Goal: Task Accomplishment & Management: Manage account settings

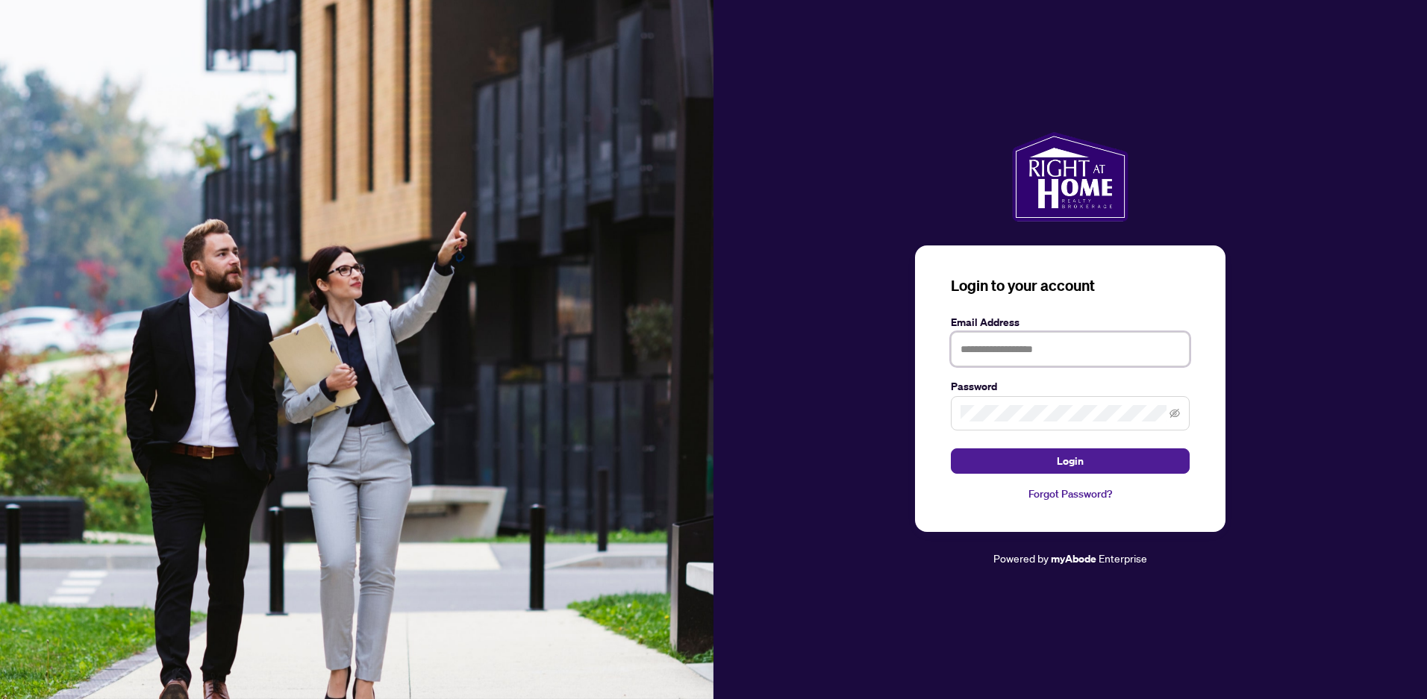
click at [999, 353] on input "text" at bounding box center [1070, 349] width 239 height 34
type input "*"
type input "**********"
click at [951, 449] on button "Login" at bounding box center [1070, 461] width 239 height 25
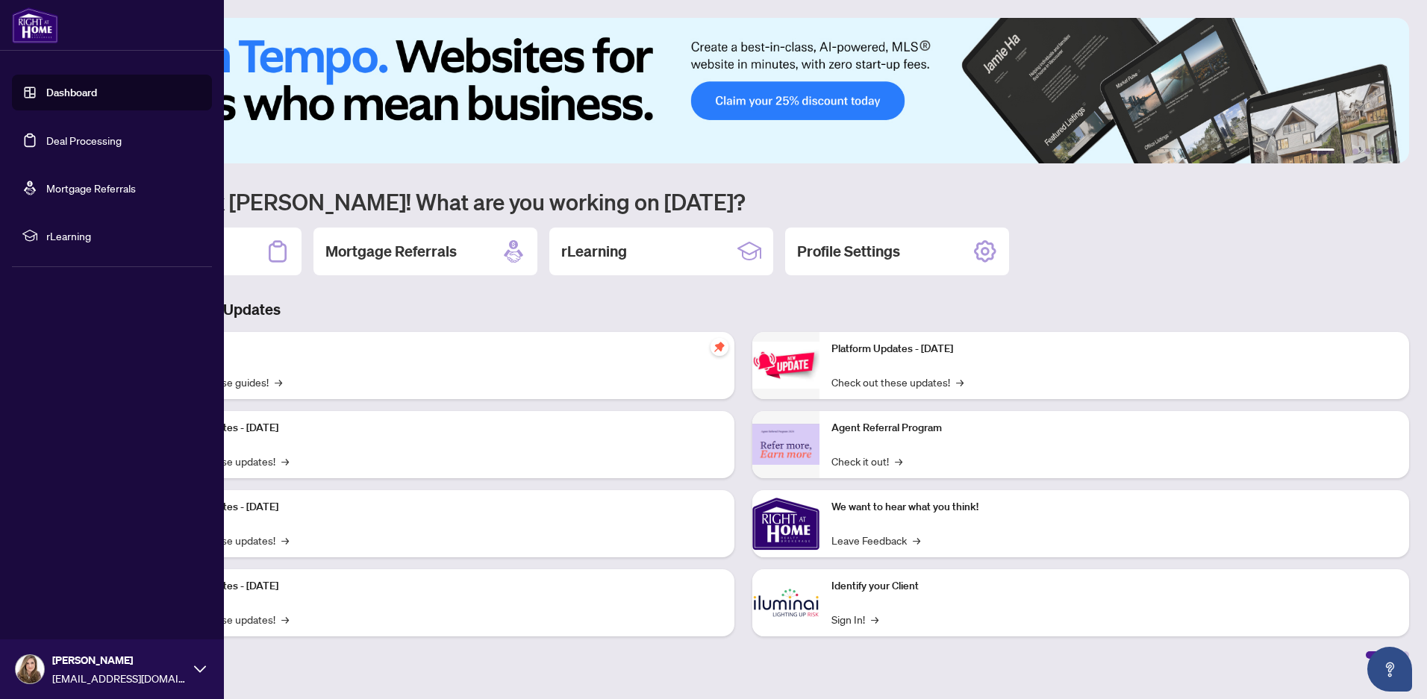
click at [95, 143] on link "Deal Processing" at bounding box center [83, 140] width 75 height 13
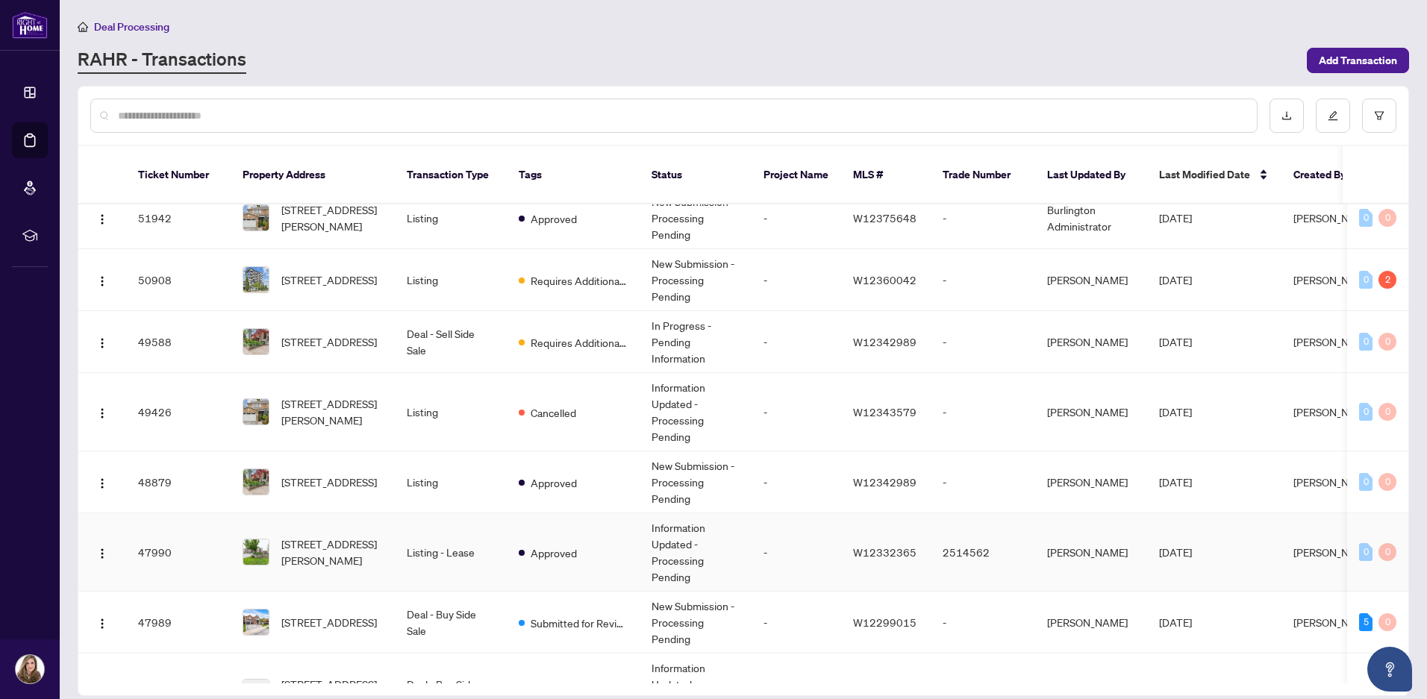
scroll to position [149, 0]
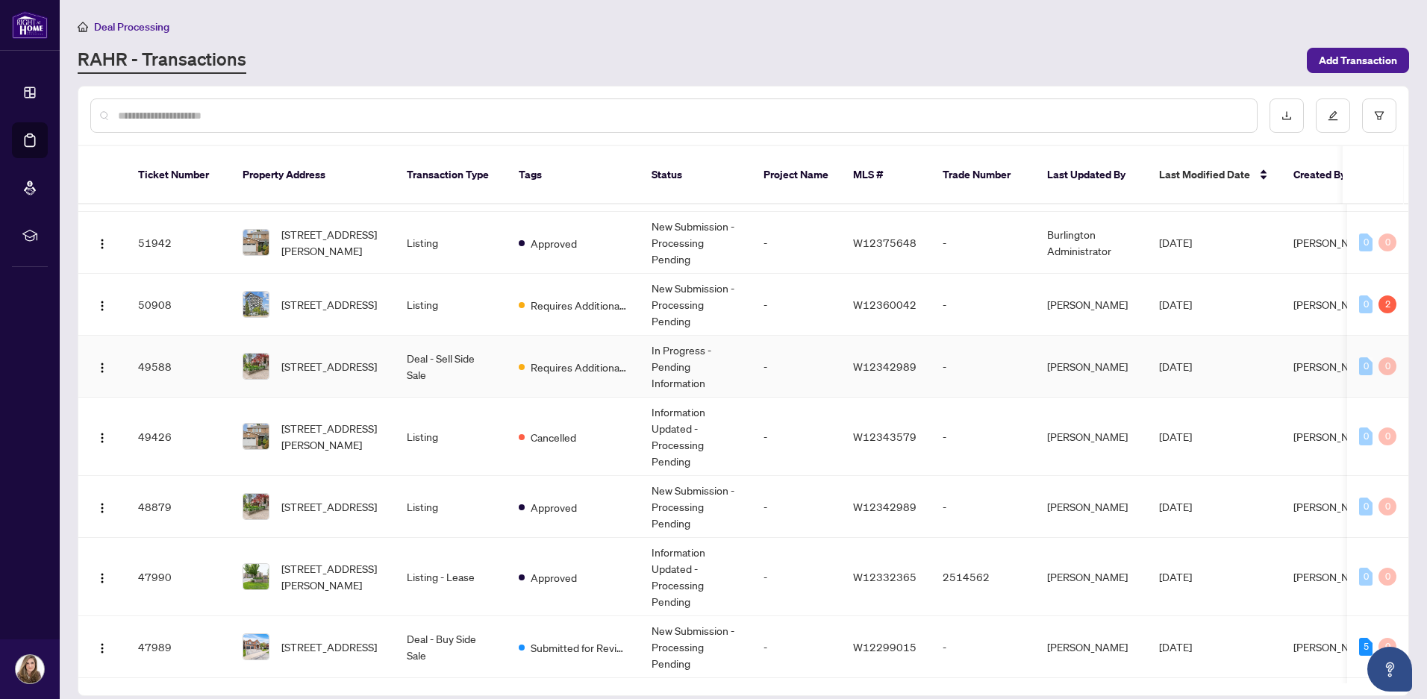
click at [587, 361] on td "Requires Additional Docs" at bounding box center [573, 367] width 133 height 62
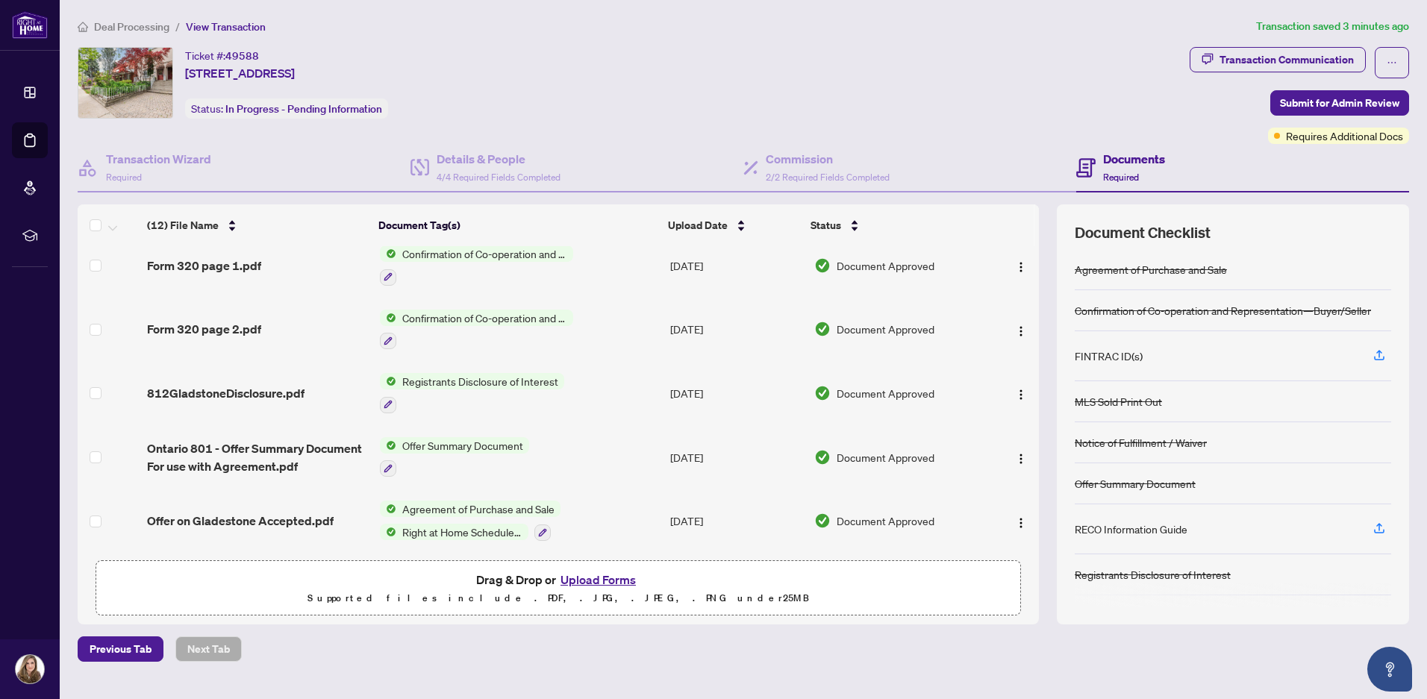
scroll to position [415, 0]
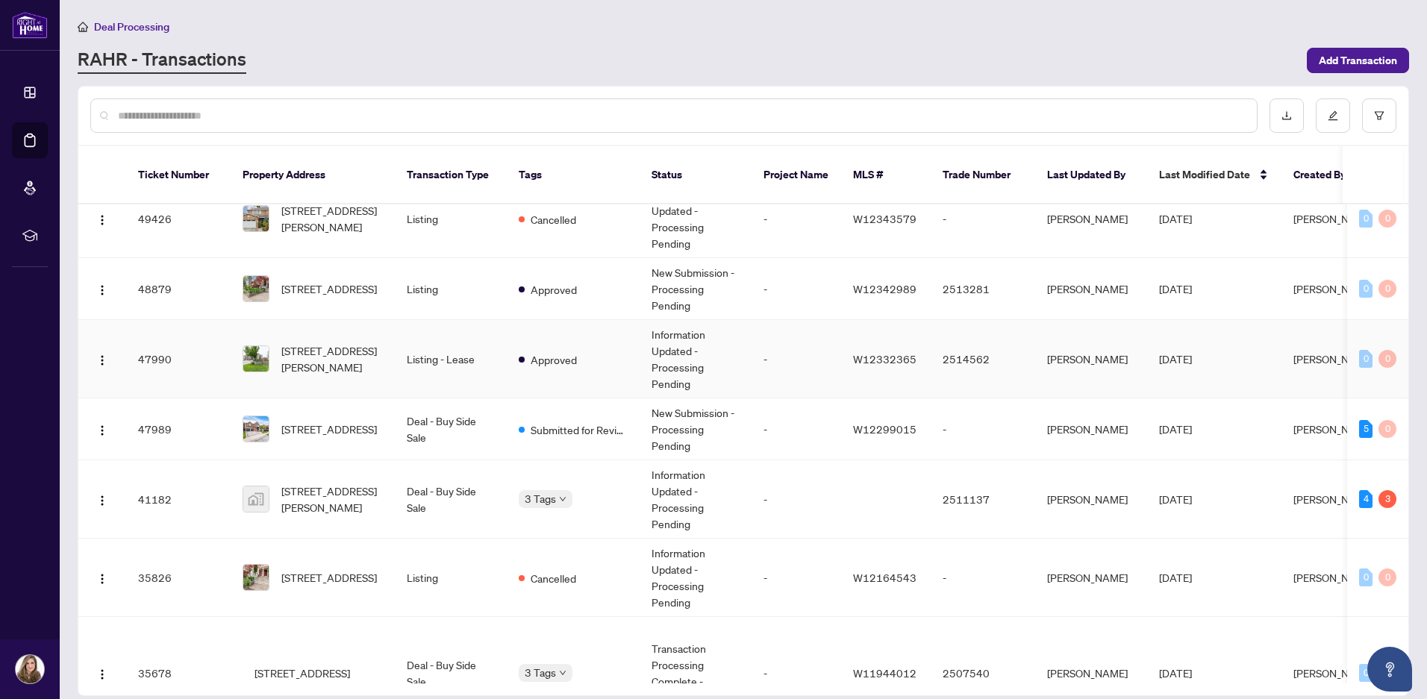
scroll to position [373, 0]
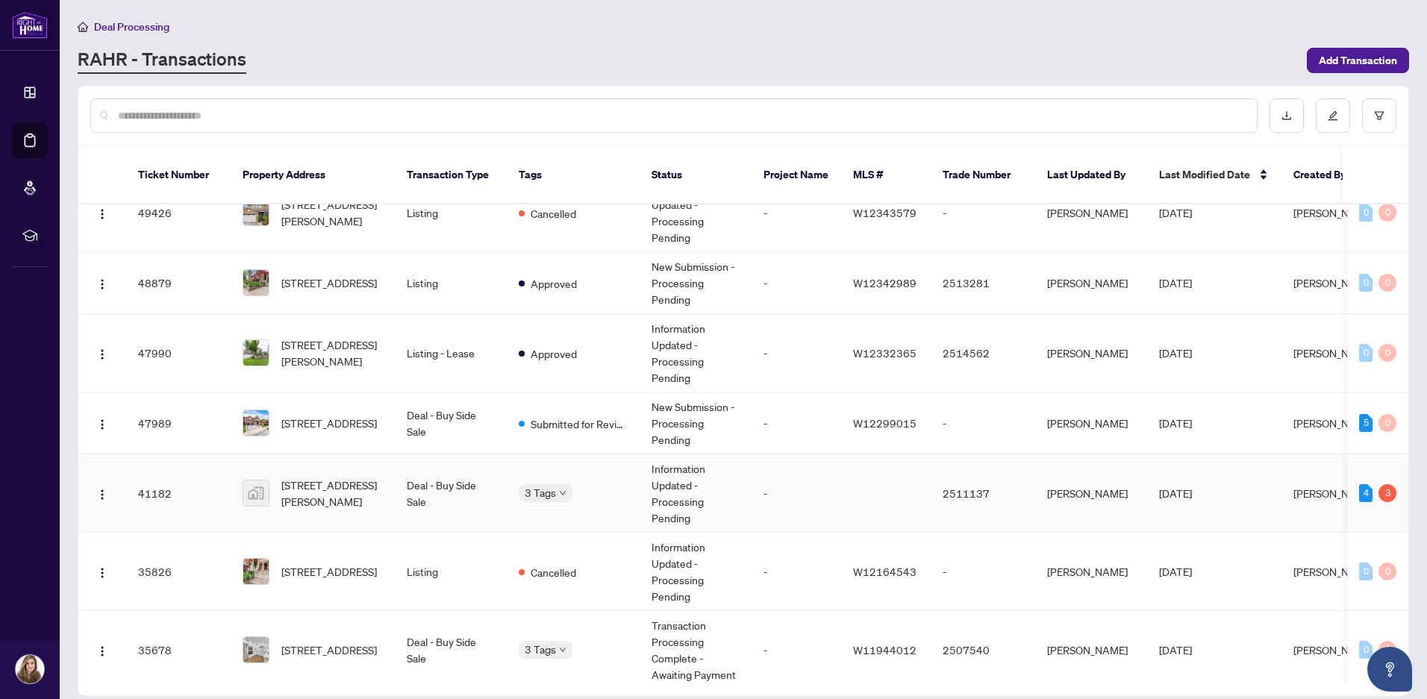
click at [566, 476] on span "Requires Additional Docs" at bounding box center [602, 484] width 112 height 16
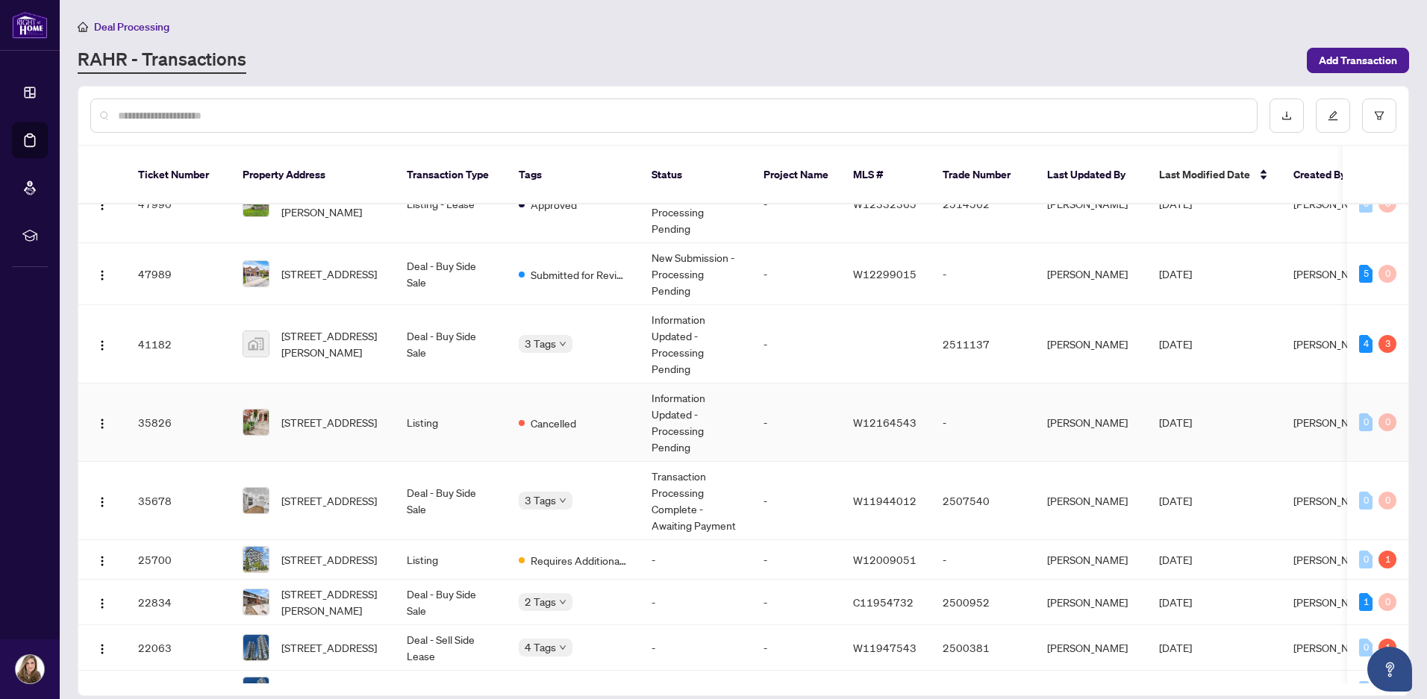
scroll to position [748, 0]
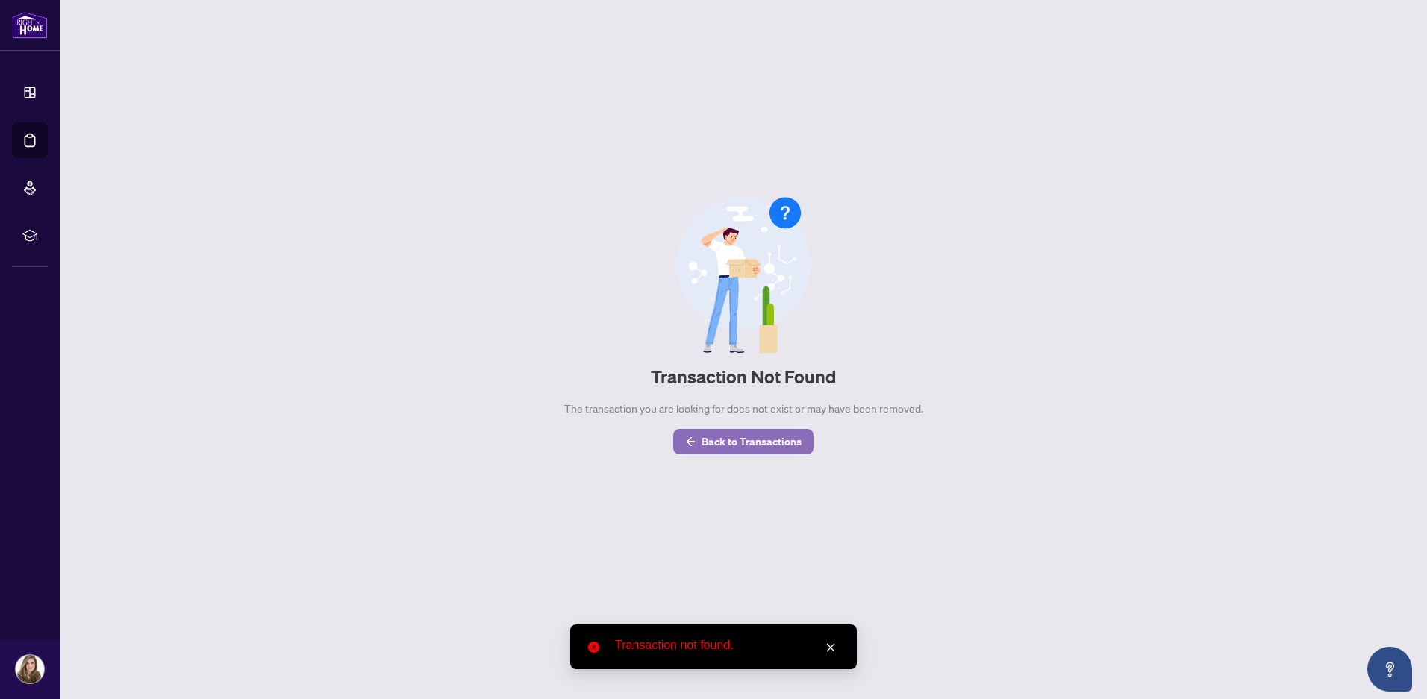
click at [746, 435] on span "Back to Transactions" at bounding box center [752, 442] width 100 height 24
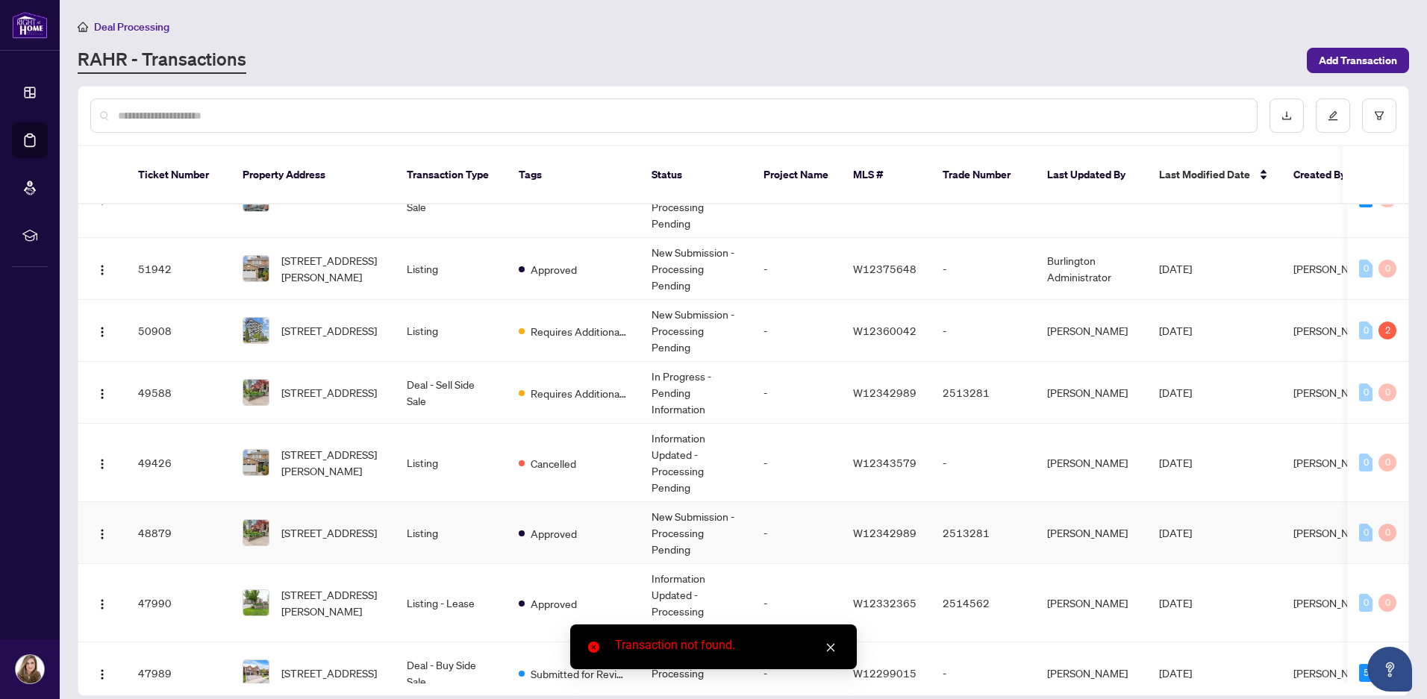
scroll to position [149, 0]
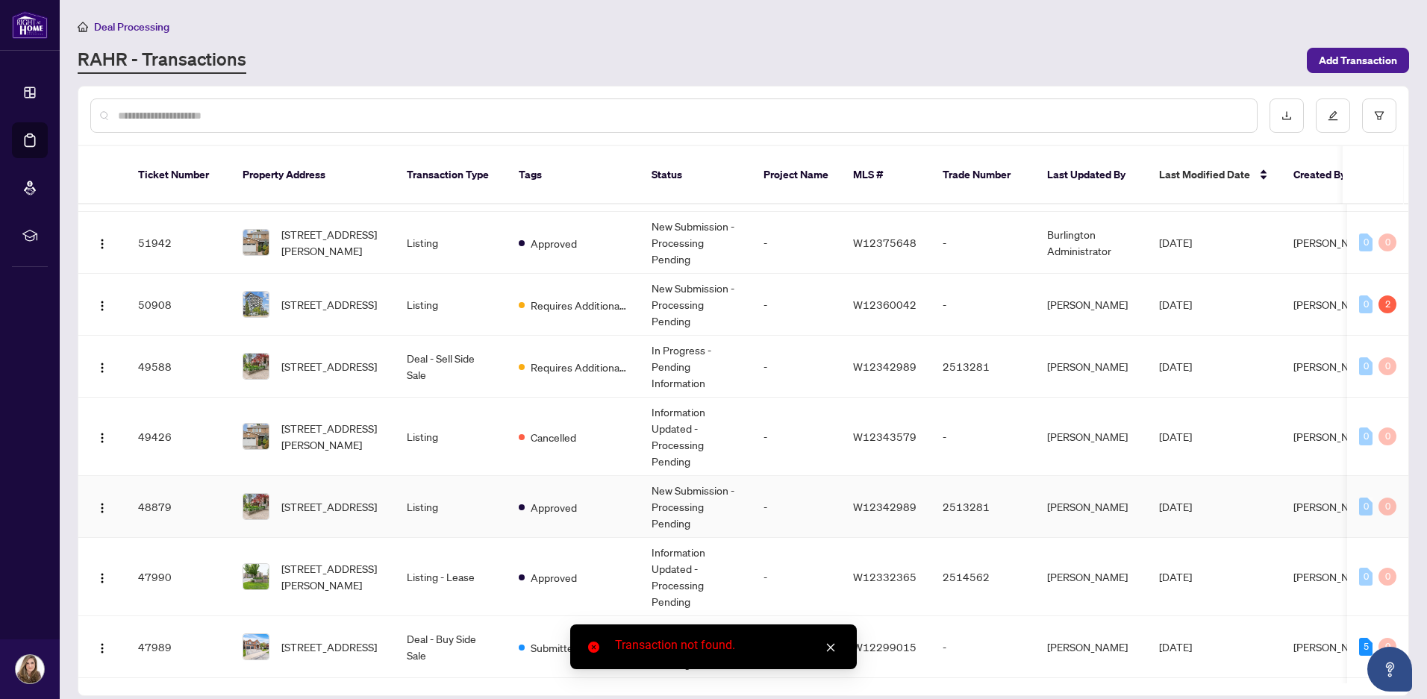
click at [801, 497] on td "-" at bounding box center [797, 507] width 90 height 62
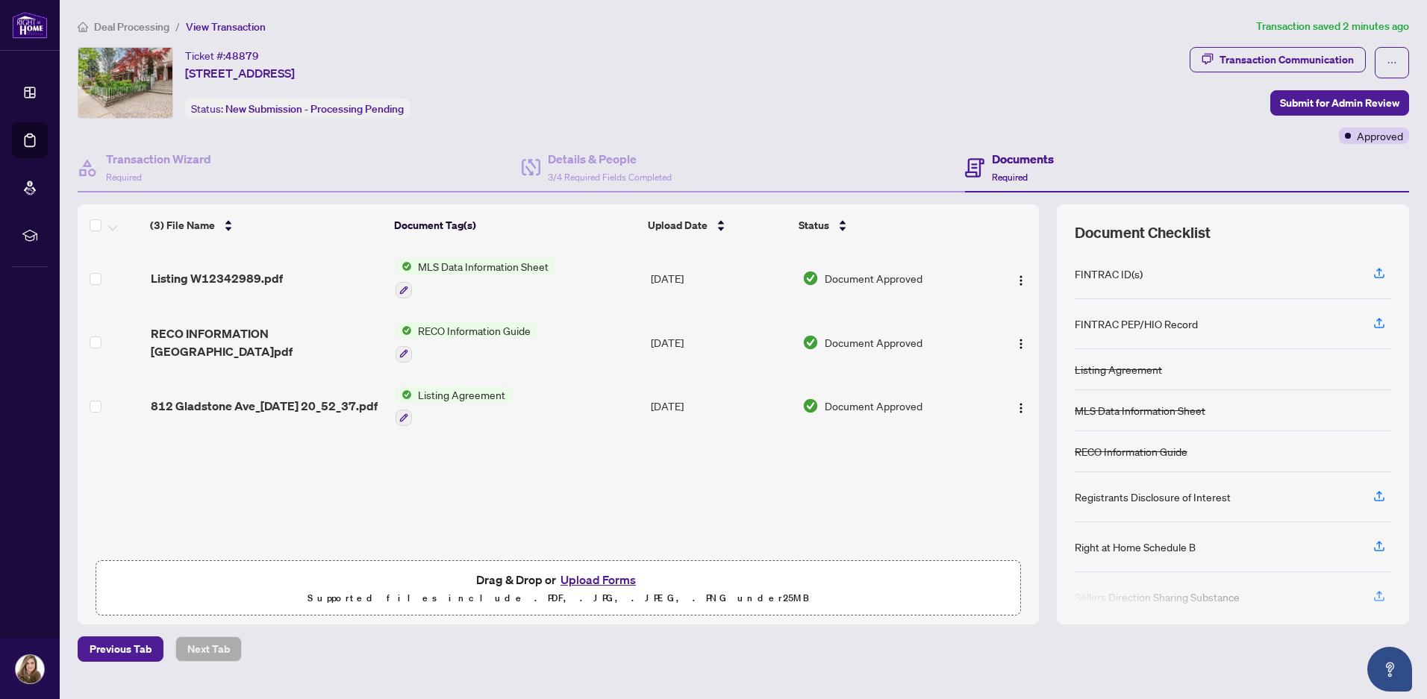
click at [462, 387] on span "Listing Agreement" at bounding box center [461, 395] width 99 height 16
click at [478, 334] on span "RECO Information Guide" at bounding box center [474, 330] width 125 height 16
click at [443, 407] on span "RECO Information Guide" at bounding box center [461, 404] width 125 height 16
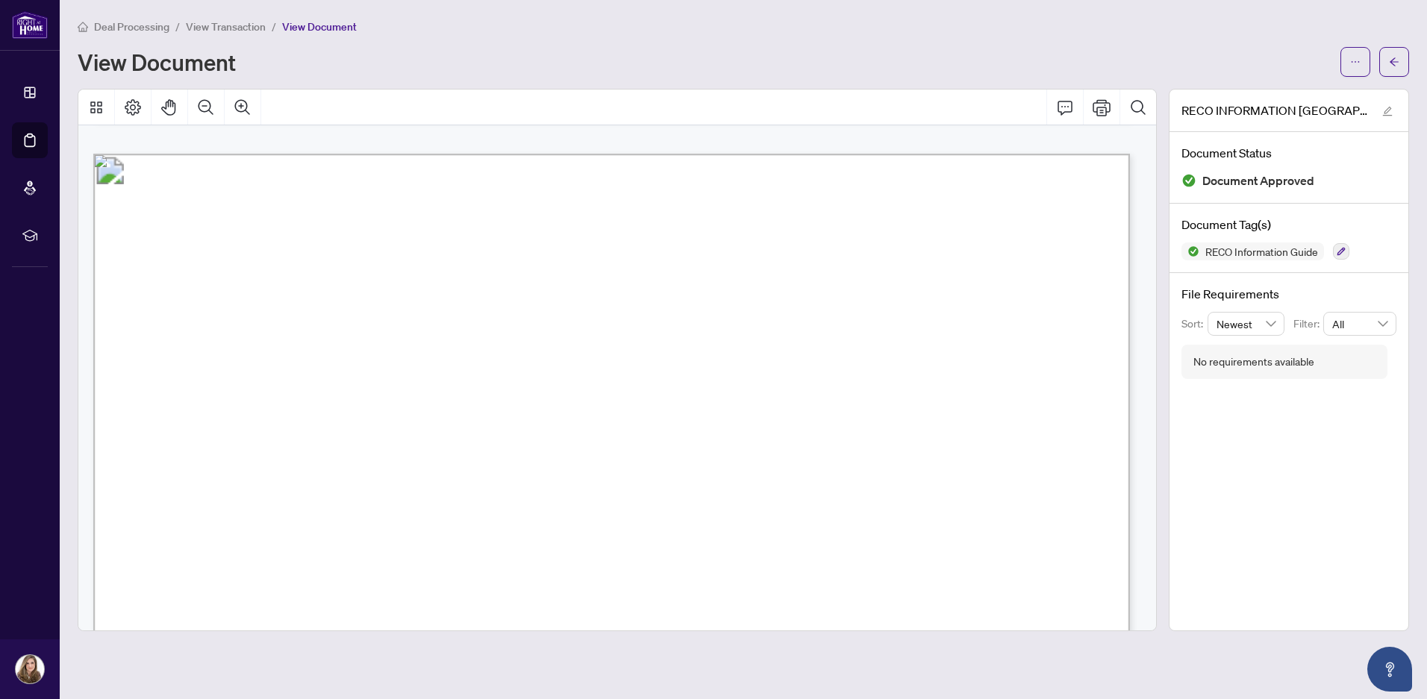
scroll to position [16380, 0]
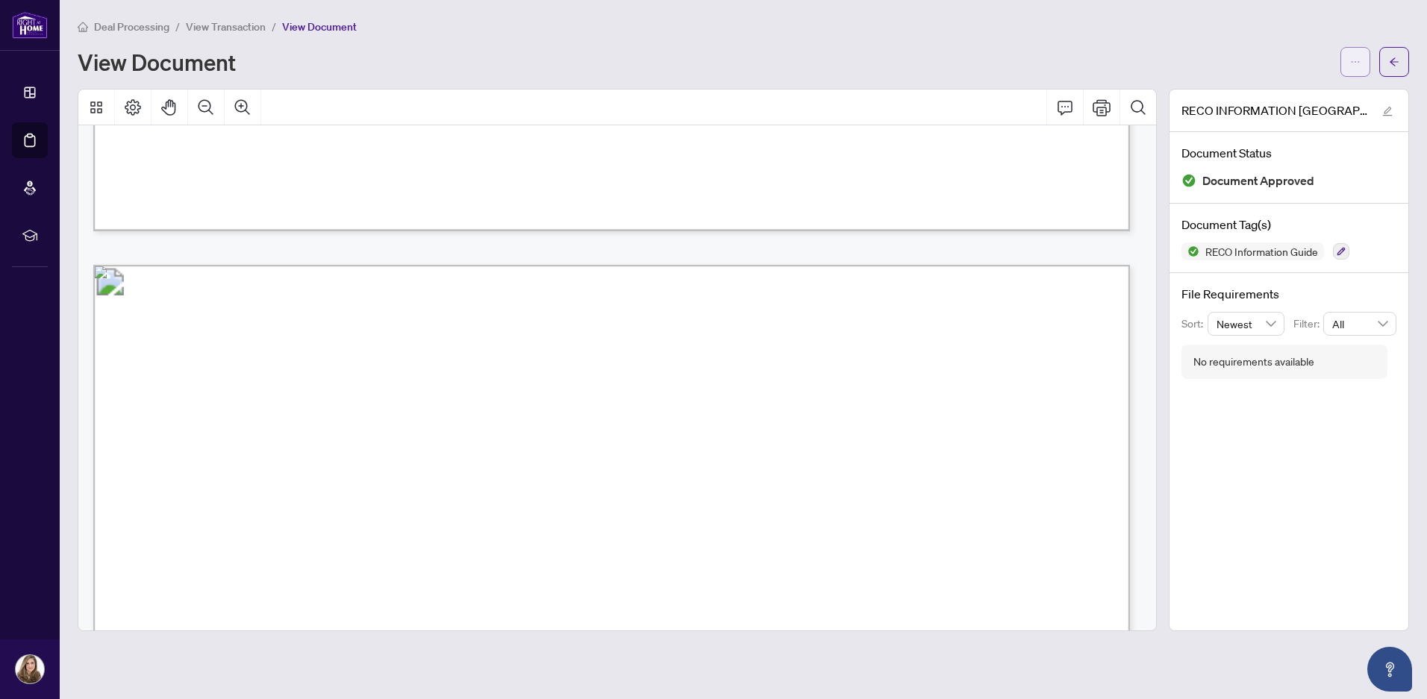
click at [1355, 68] on span "button" at bounding box center [1355, 62] width 10 height 24
click at [1312, 98] on span "Download" at bounding box center [1301, 94] width 113 height 16
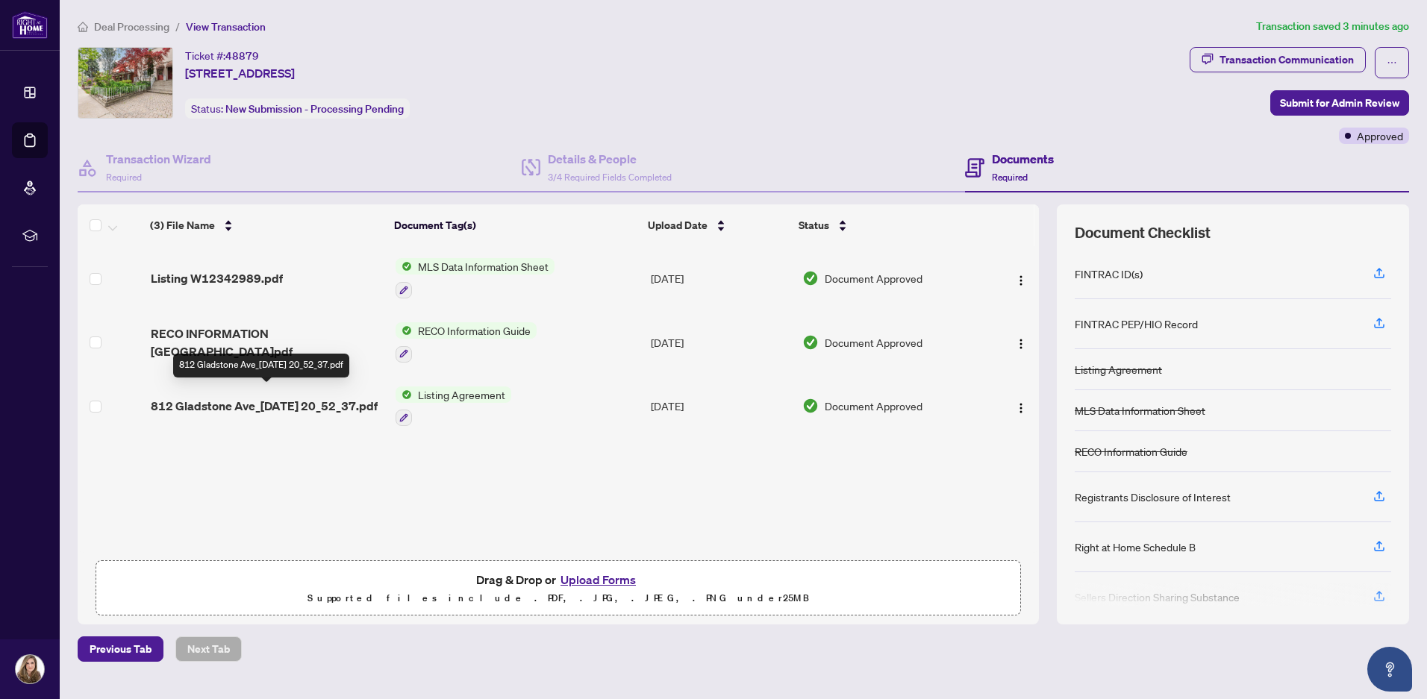
click at [304, 409] on span "812 Gladstone Ave_[DATE] 20_52_37.pdf" at bounding box center [264, 406] width 227 height 18
click at [512, 263] on span "MLS Data Information Sheet" at bounding box center [483, 266] width 143 height 16
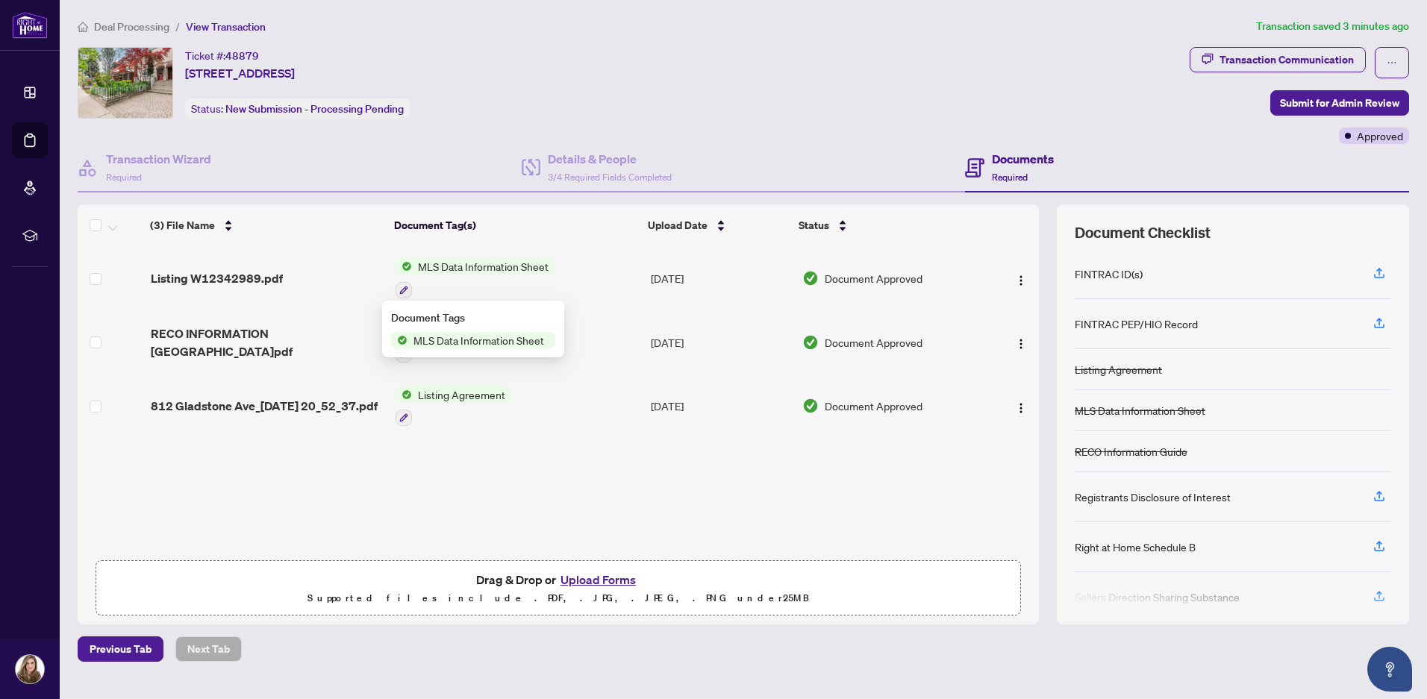
click at [436, 340] on span "MLS Data Information Sheet" at bounding box center [478, 340] width 143 height 16
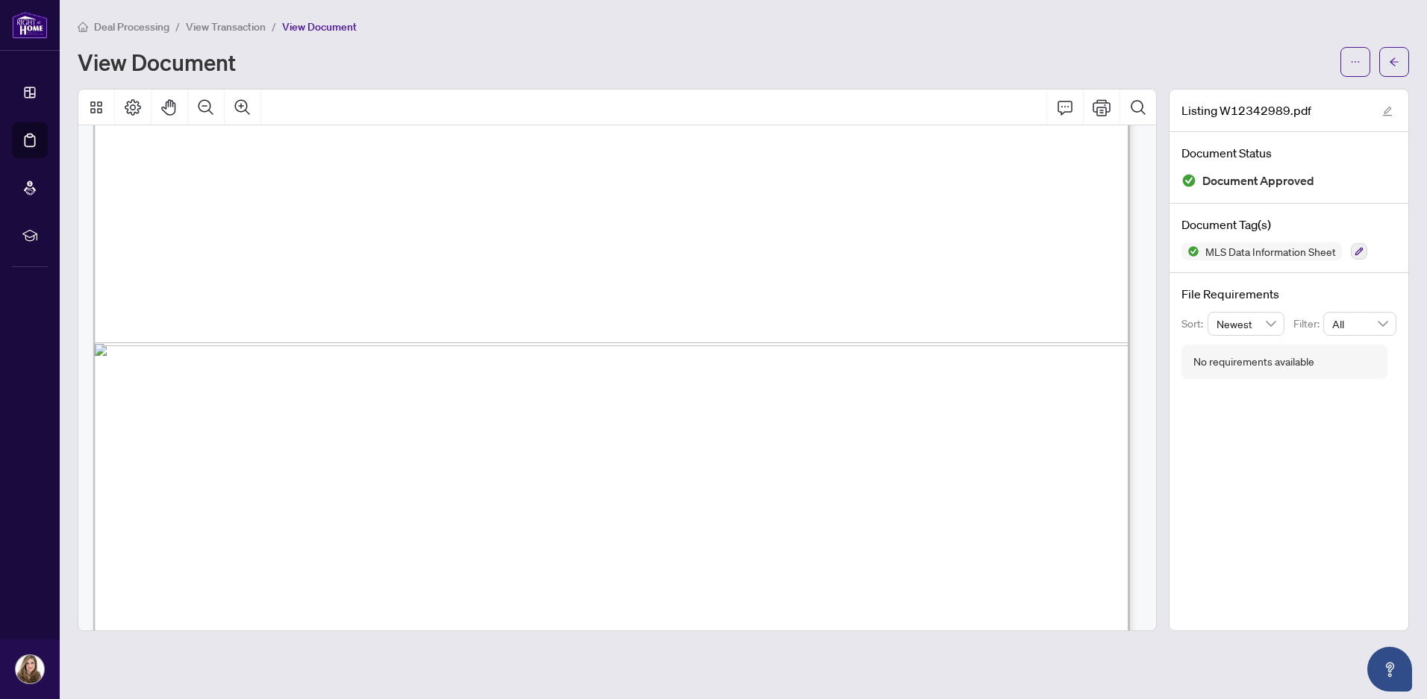
scroll to position [2492, 0]
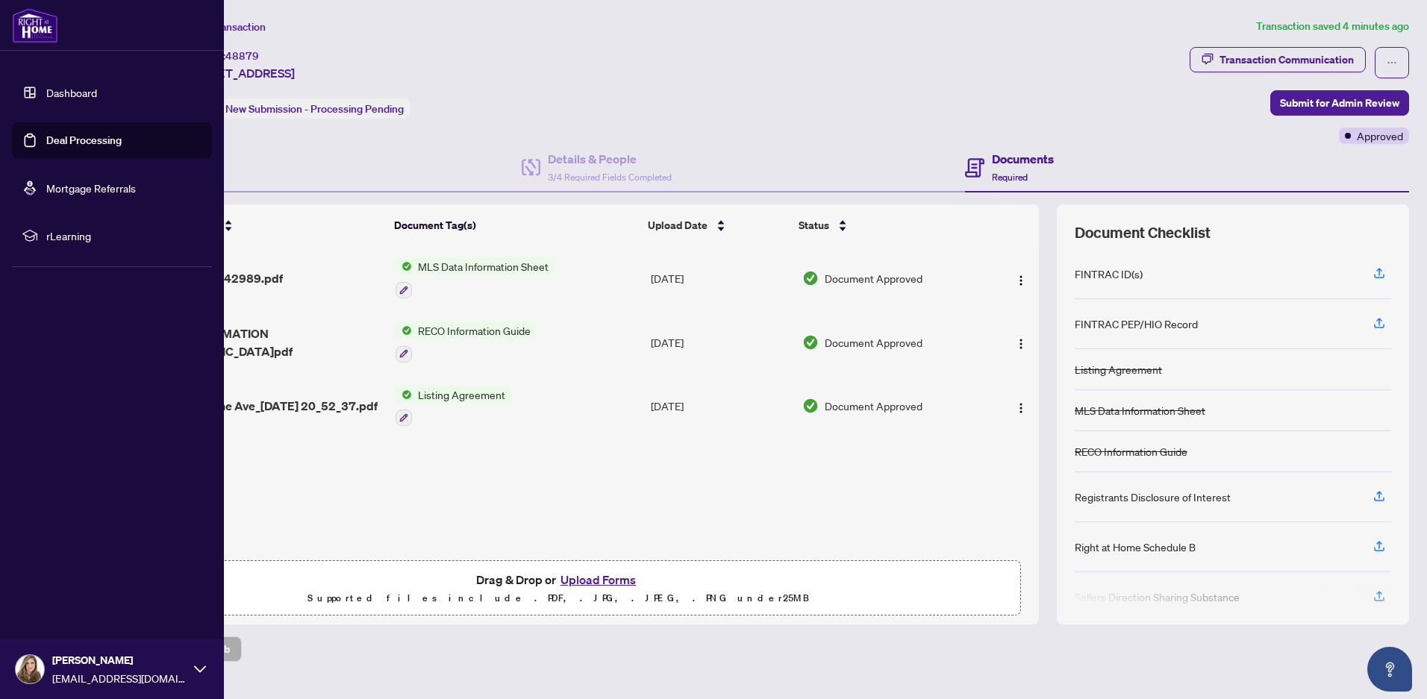
click at [71, 137] on link "Deal Processing" at bounding box center [83, 140] width 75 height 13
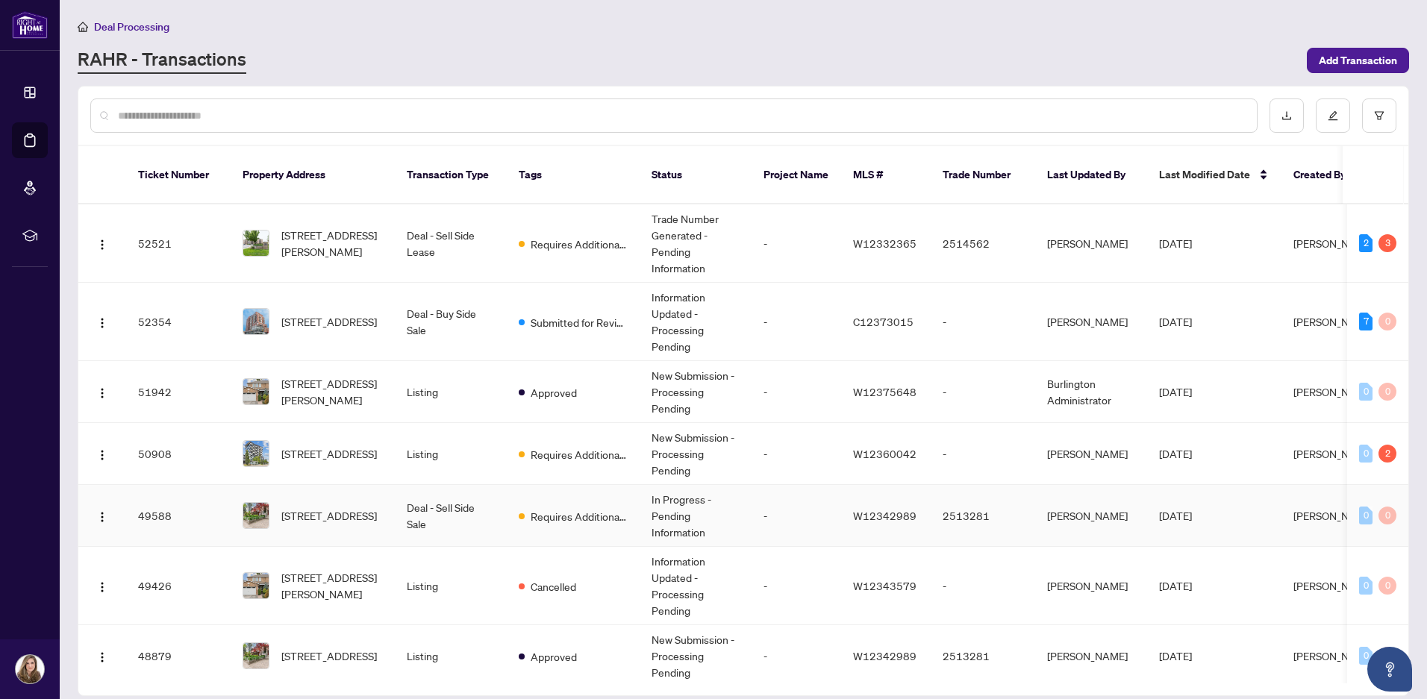
click at [1014, 504] on td "2513281" at bounding box center [983, 516] width 104 height 62
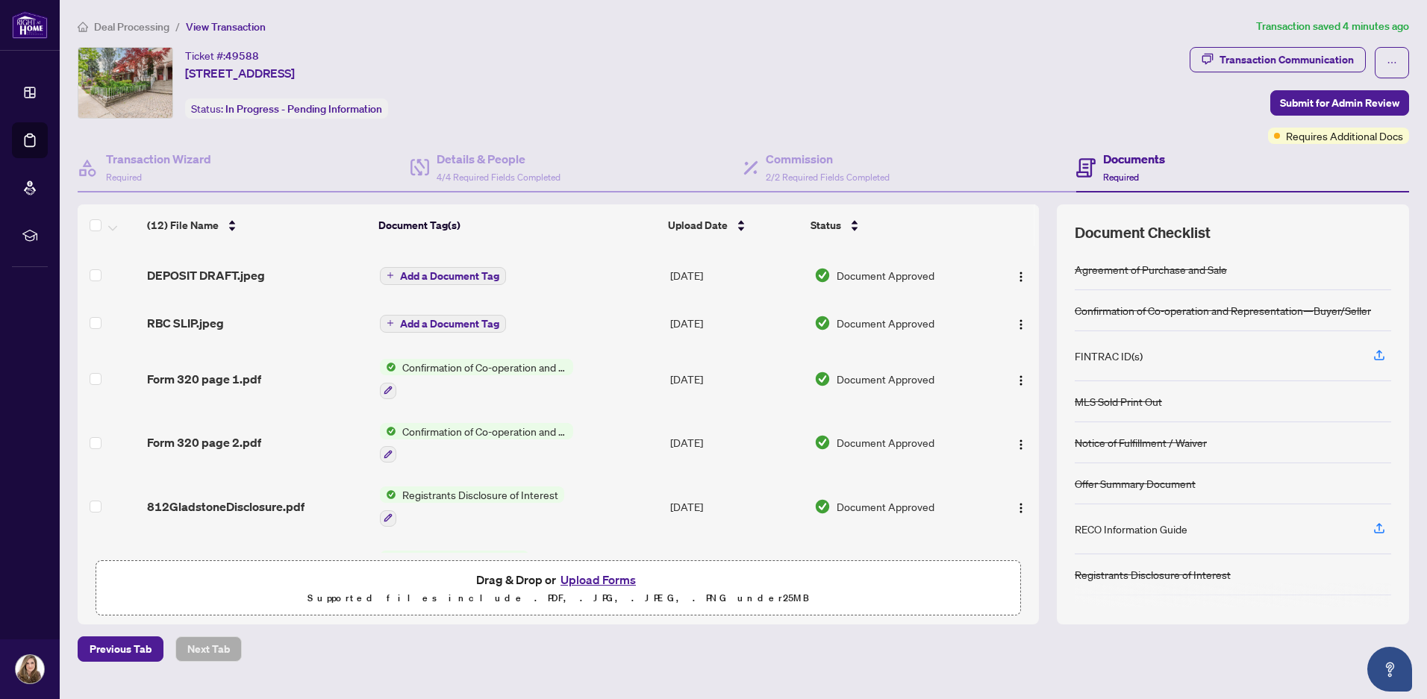
scroll to position [415, 0]
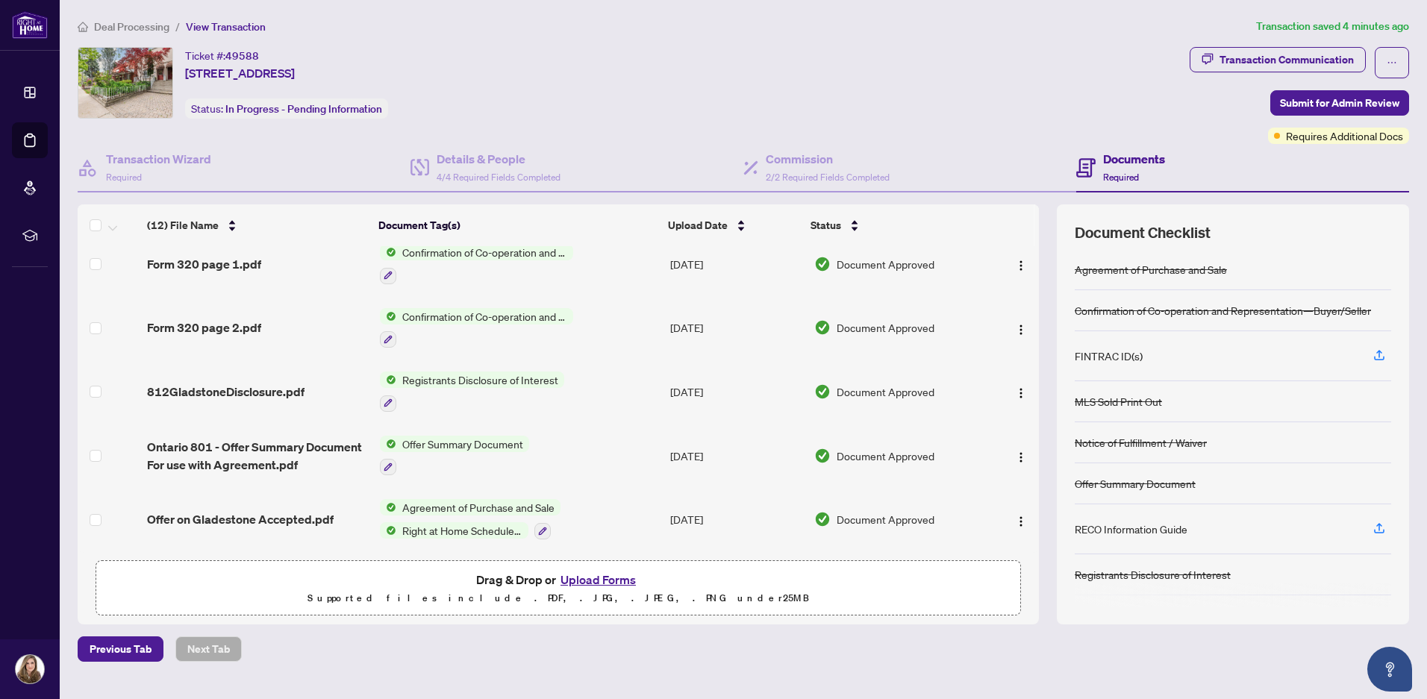
click at [609, 578] on button "Upload Forms" at bounding box center [598, 579] width 84 height 19
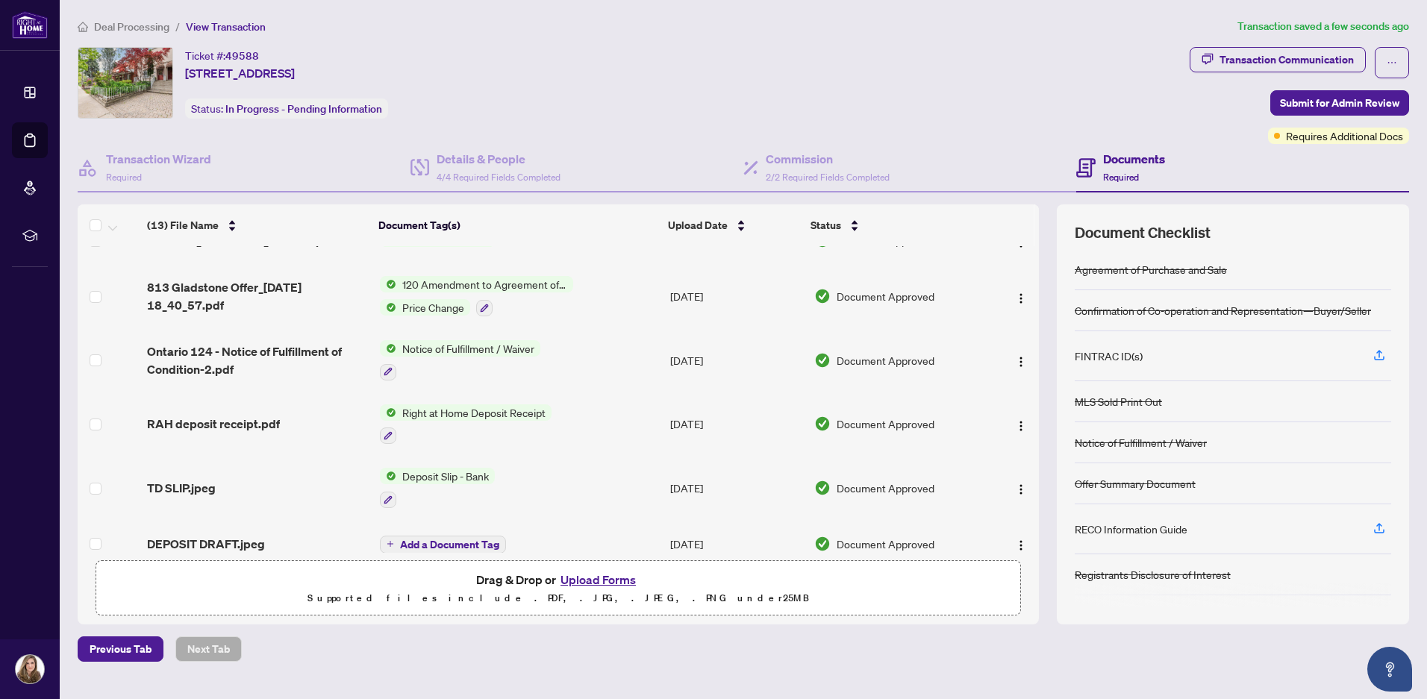
scroll to position [0, 0]
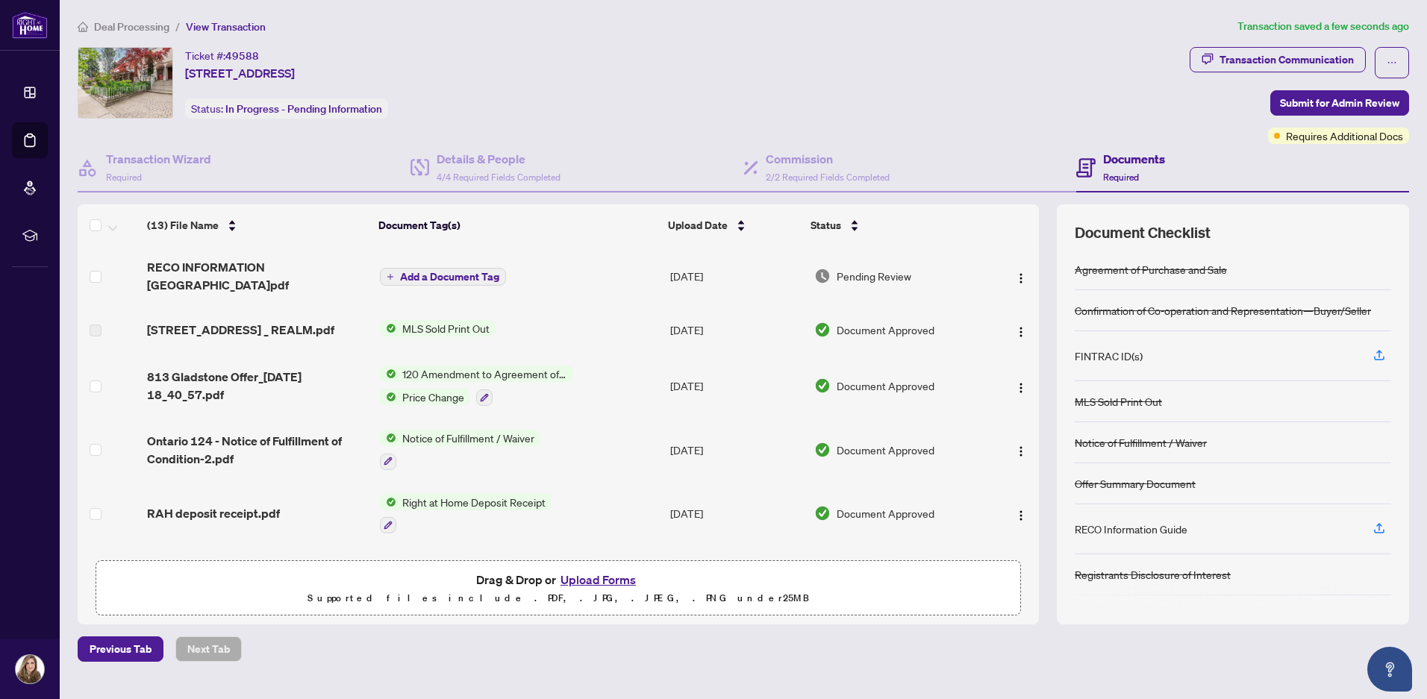
click at [439, 272] on span "Add a Document Tag" at bounding box center [449, 277] width 99 height 10
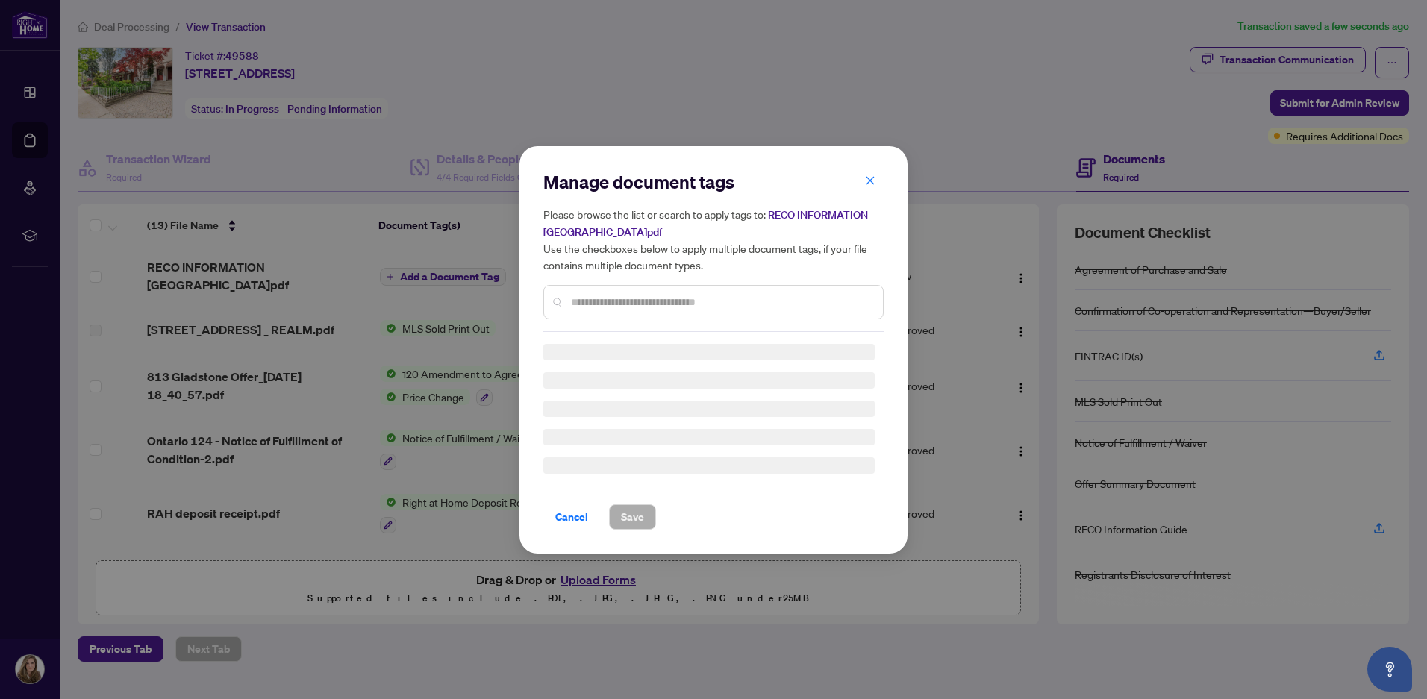
click at [591, 301] on input "text" at bounding box center [721, 302] width 300 height 16
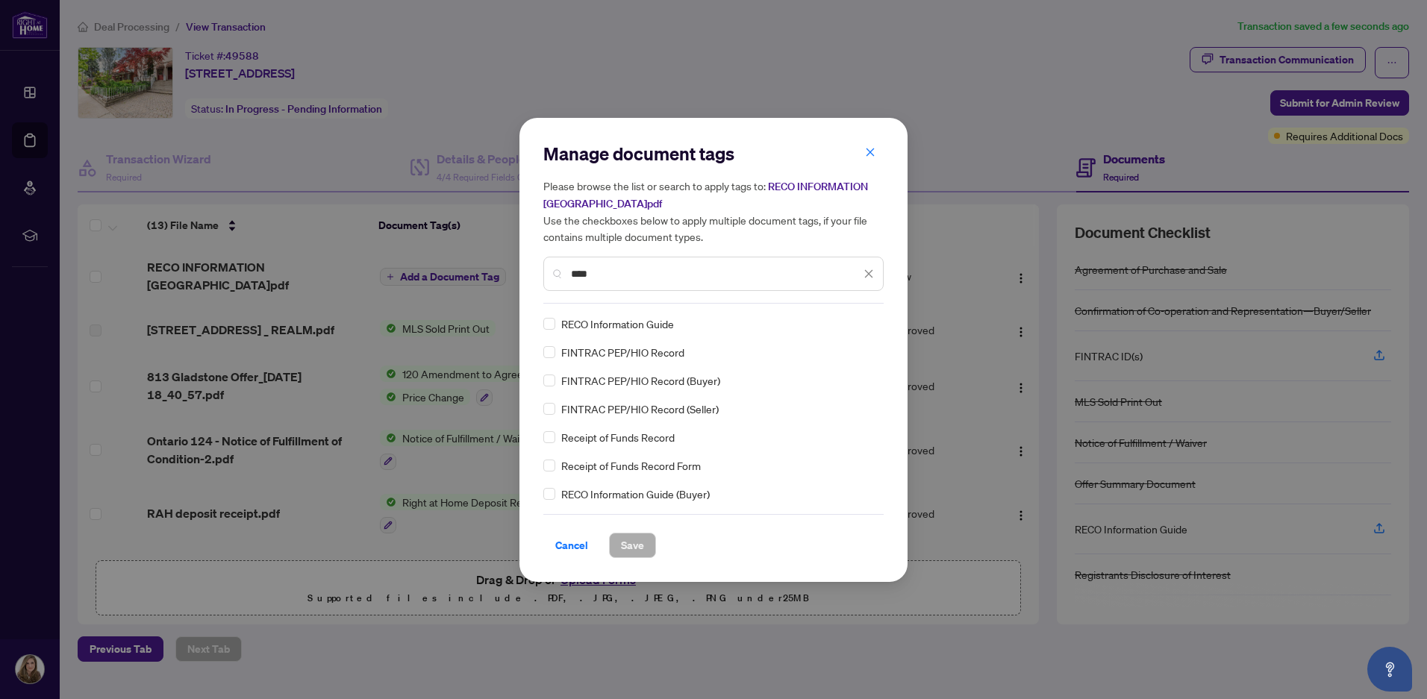
type input "****"
click at [628, 552] on span "Save" at bounding box center [632, 546] width 23 height 24
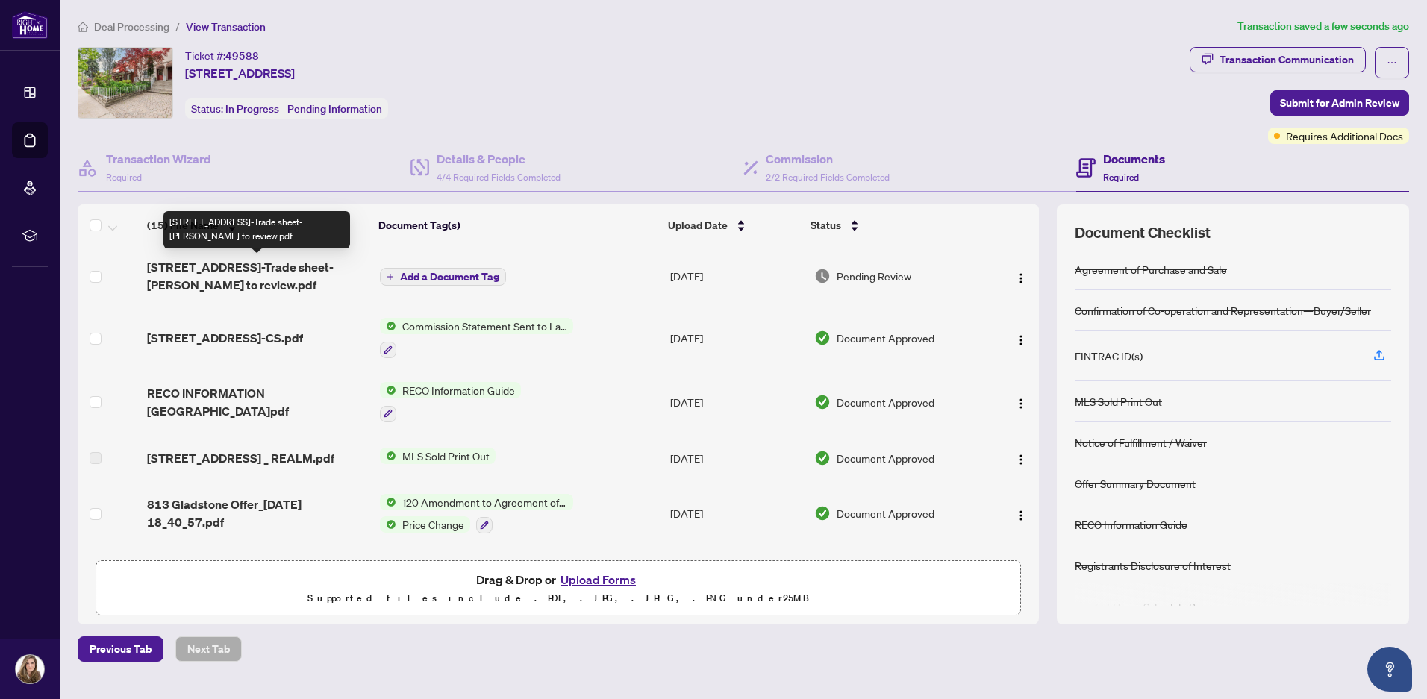
click at [258, 266] on span "[STREET_ADDRESS]-Trade sheet-[PERSON_NAME] to review.pdf" at bounding box center [257, 276] width 221 height 36
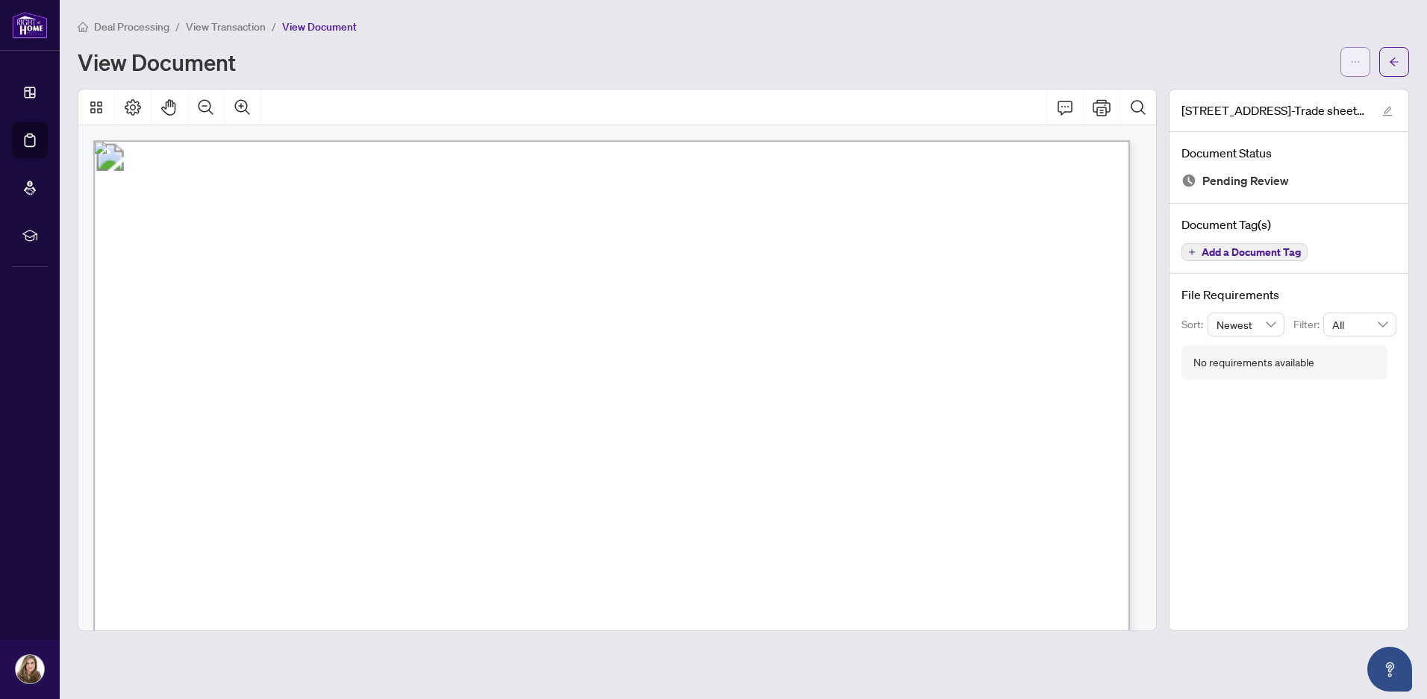
click at [1352, 66] on icon "ellipsis" at bounding box center [1355, 62] width 10 height 10
click at [1312, 102] on span "Download" at bounding box center [1301, 94] width 113 height 16
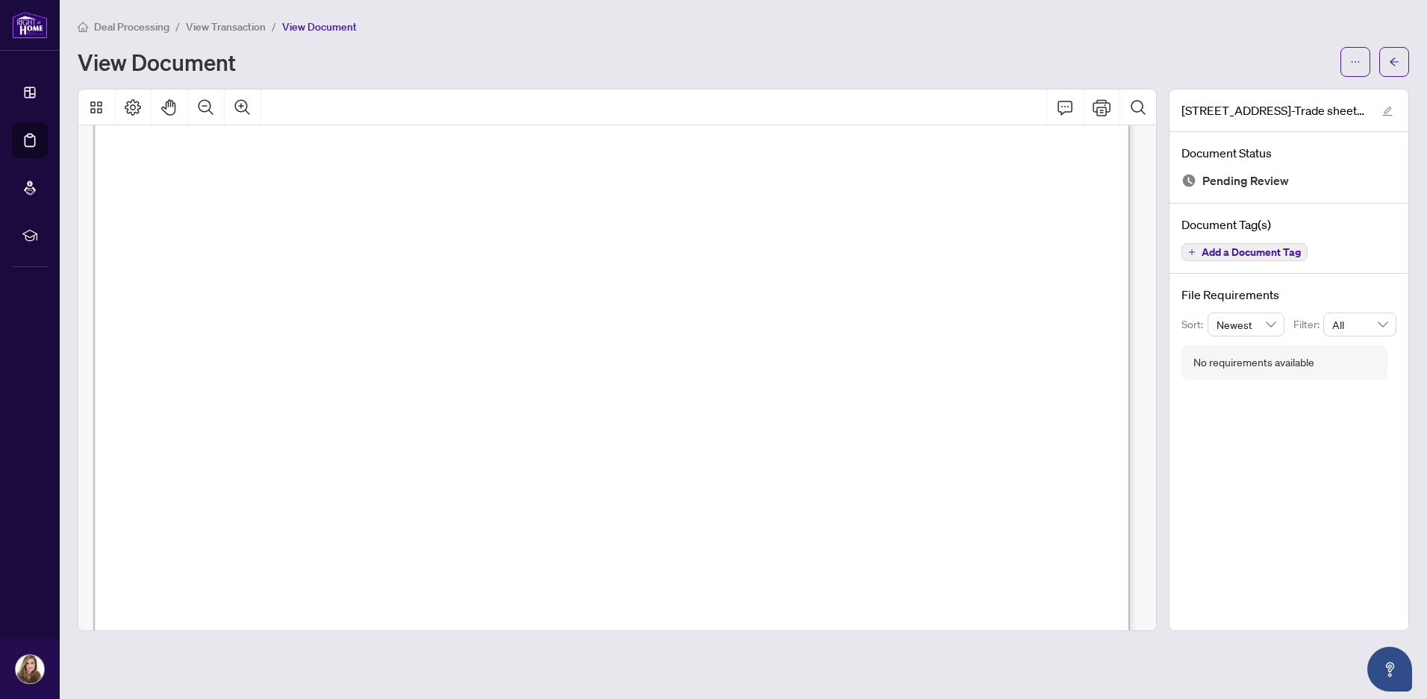
scroll to position [299, 0]
click at [527, 13] on main "Deal Processing / View Transaction / View Document View Document 812 Gladstone …" at bounding box center [743, 349] width 1367 height 699
click at [1388, 66] on button "button" at bounding box center [1394, 62] width 30 height 30
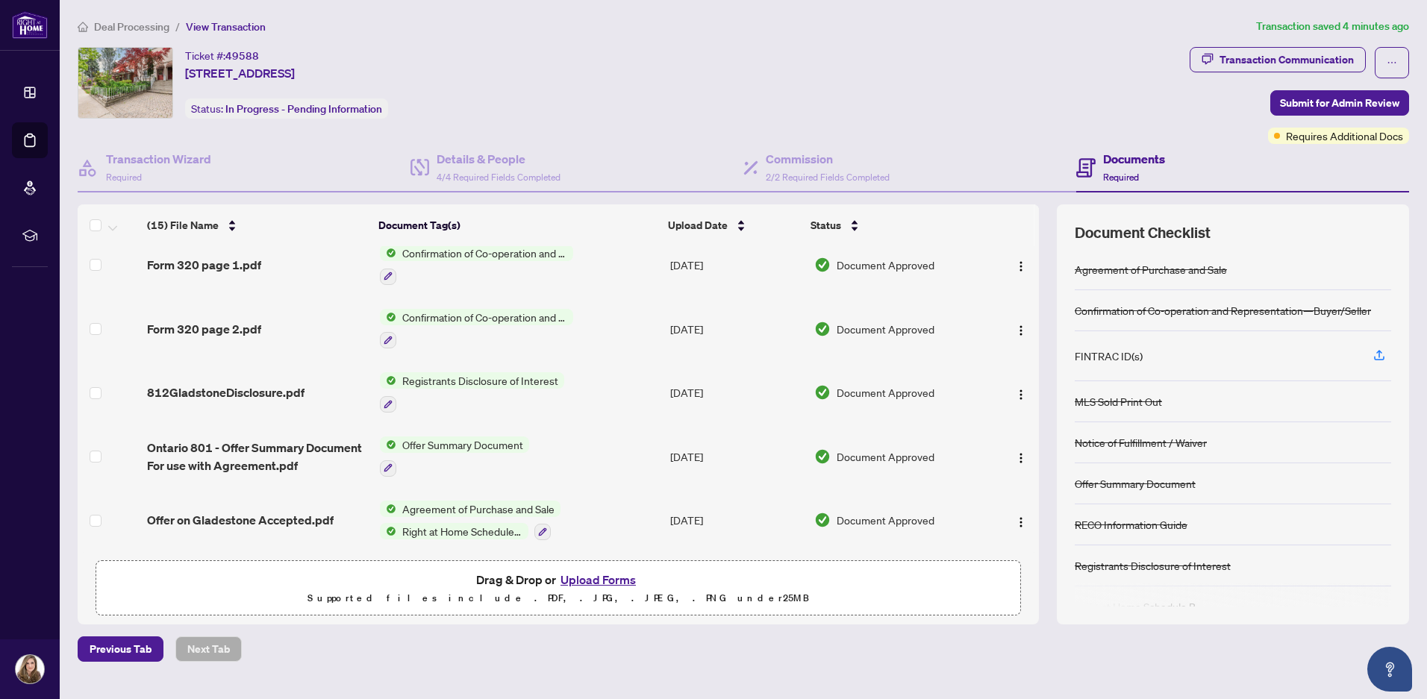
scroll to position [602, 0]
click at [609, 576] on button "Upload Forms" at bounding box center [598, 579] width 84 height 19
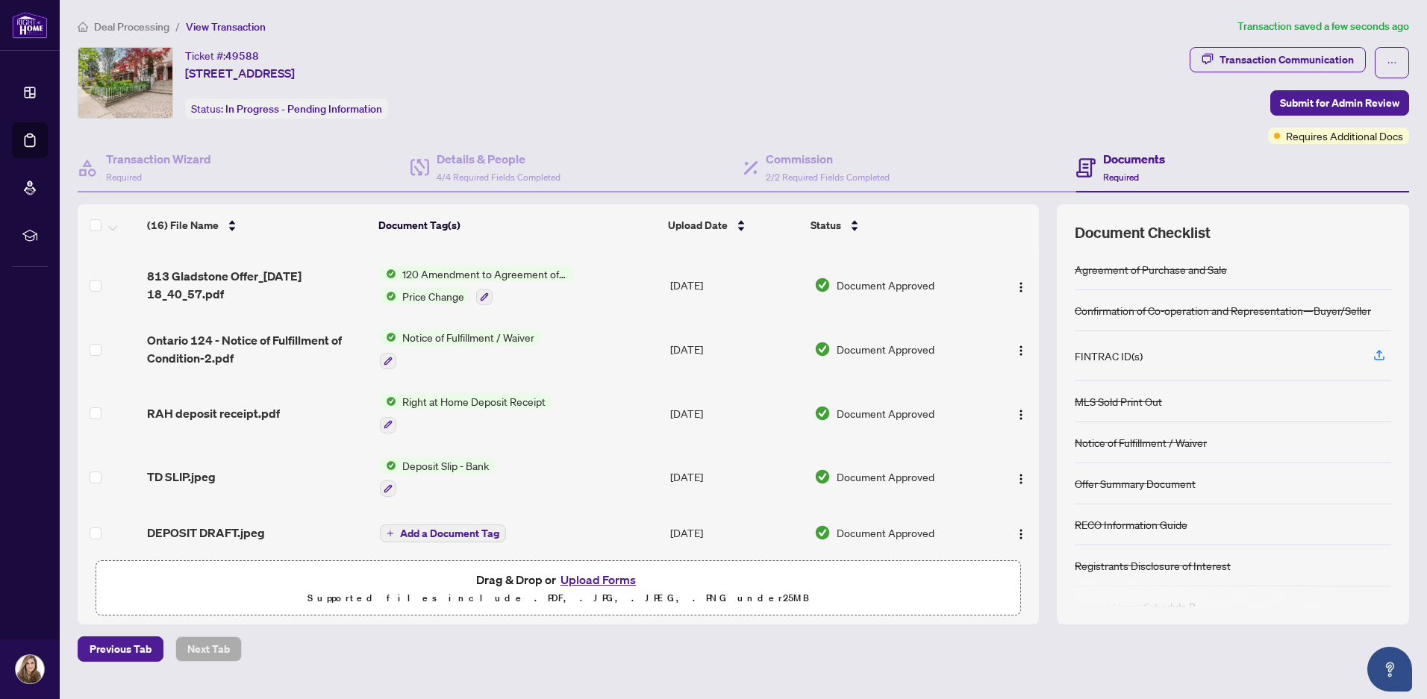
scroll to position [0, 0]
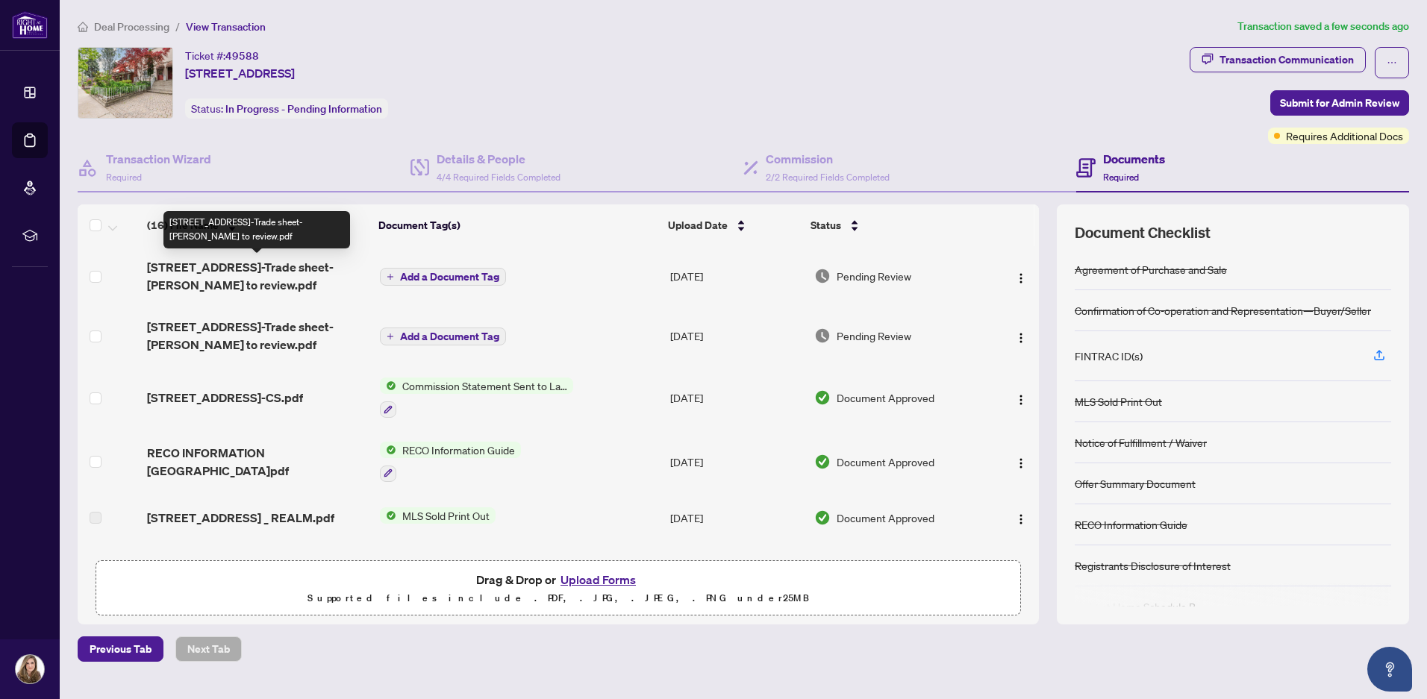
click at [308, 258] on span "812 Gladstone Ave-Trade sheet-Amanda to review.pdf" at bounding box center [257, 276] width 221 height 36
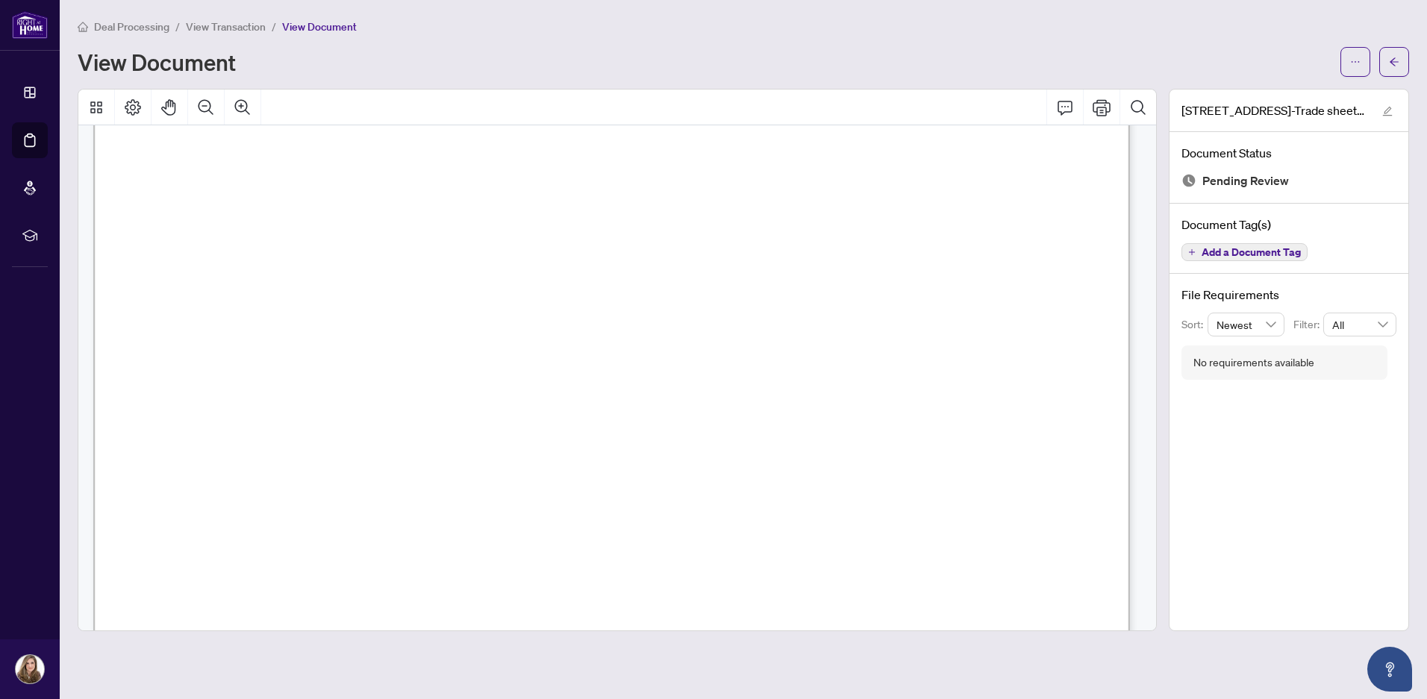
scroll to position [195, 0]
click at [1397, 64] on icon "arrow-left" at bounding box center [1394, 62] width 10 height 10
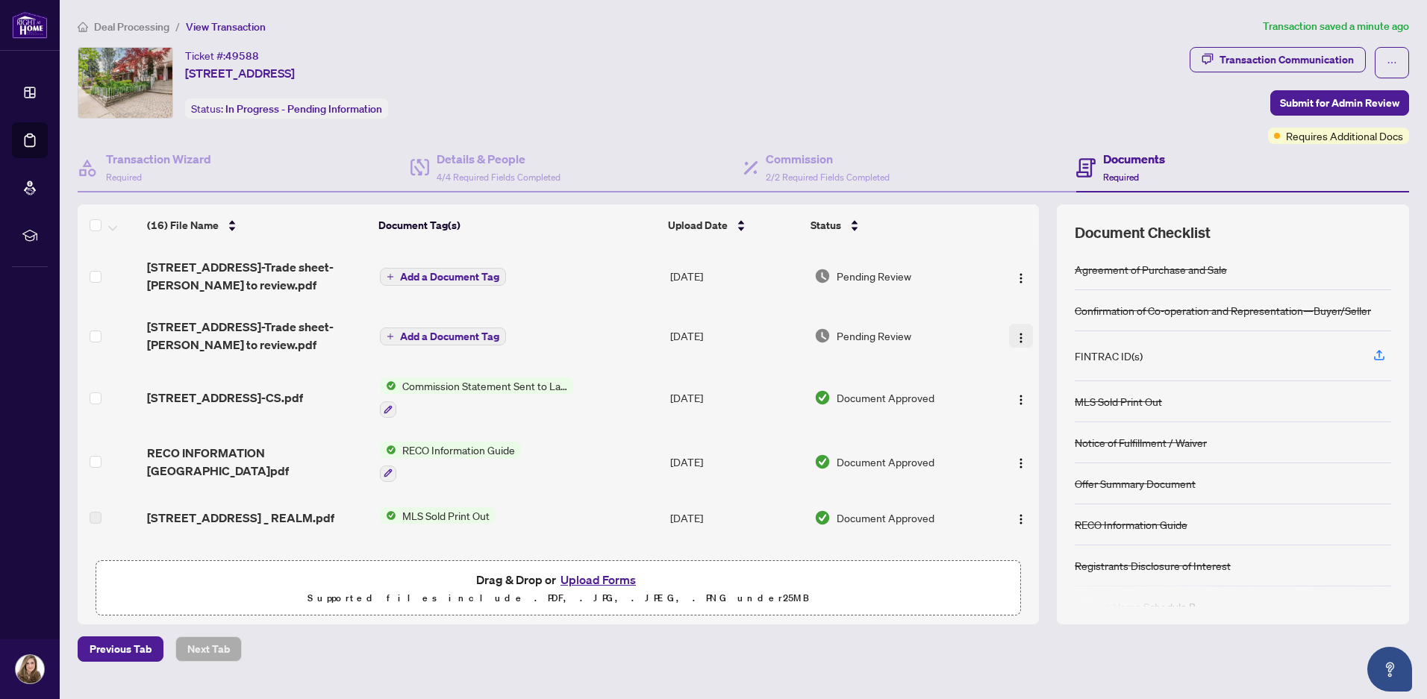
click at [1015, 340] on img "button" at bounding box center [1021, 338] width 12 height 12
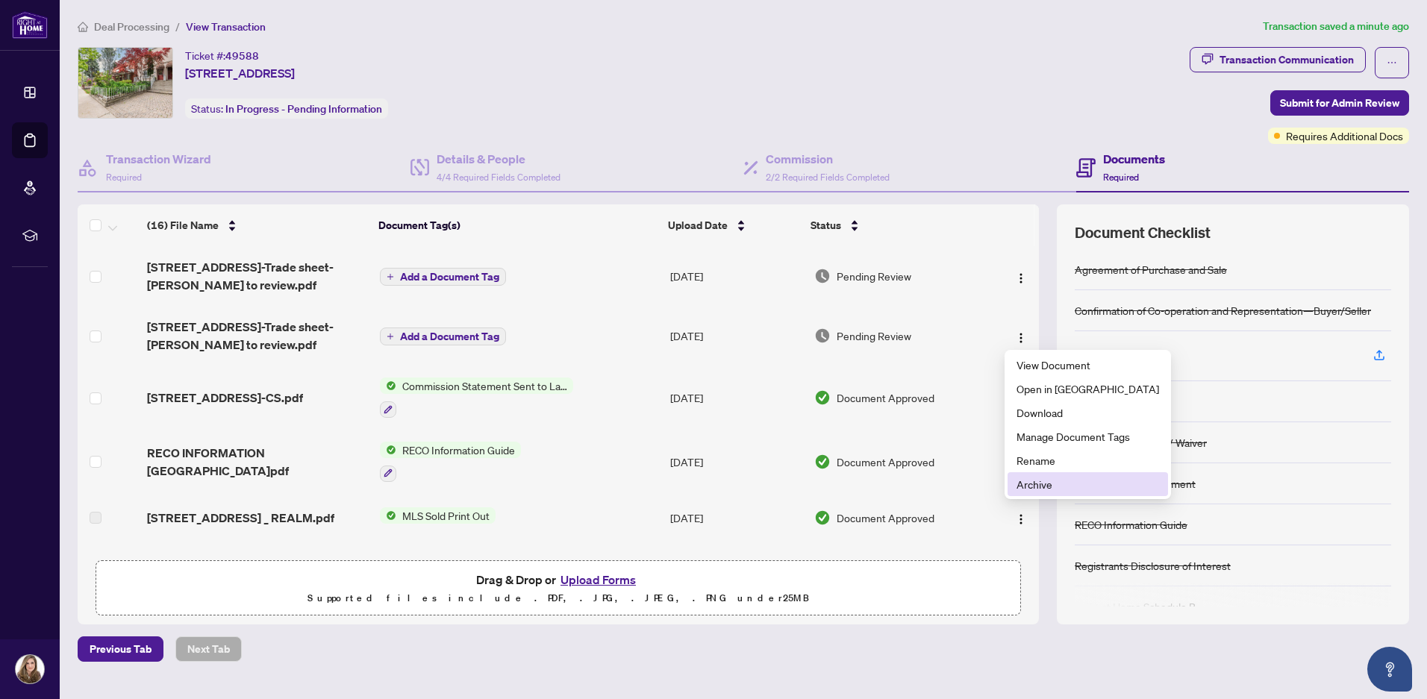
click at [1020, 483] on span "Archive" at bounding box center [1087, 484] width 143 height 16
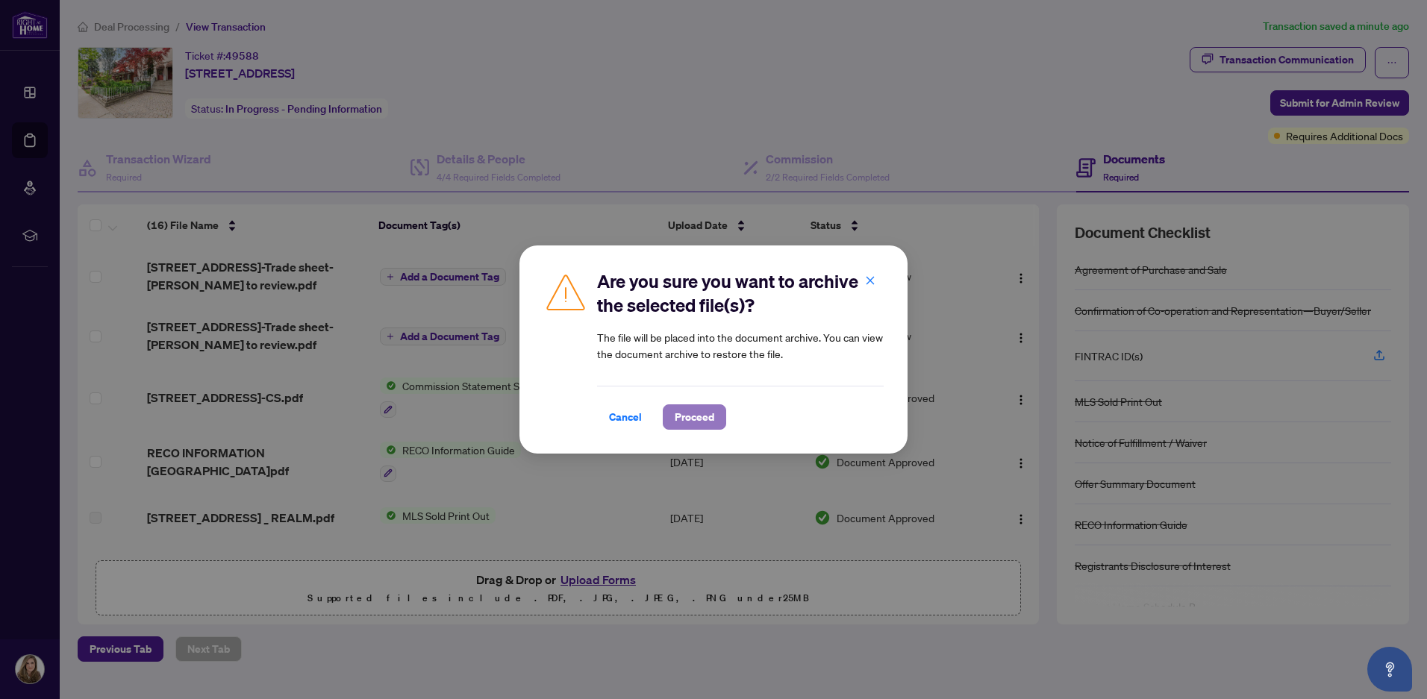
click at [713, 412] on span "Proceed" at bounding box center [695, 417] width 40 height 24
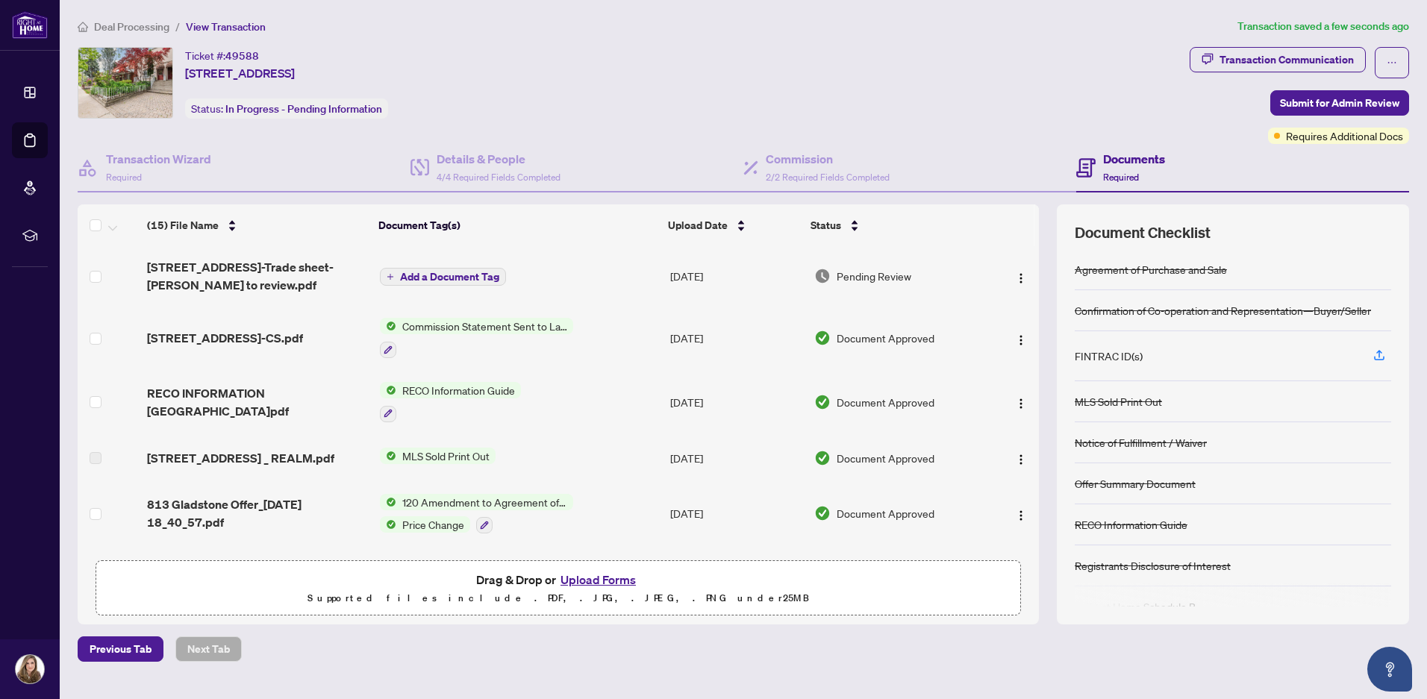
click at [481, 282] on span "Add a Document Tag" at bounding box center [449, 277] width 99 height 10
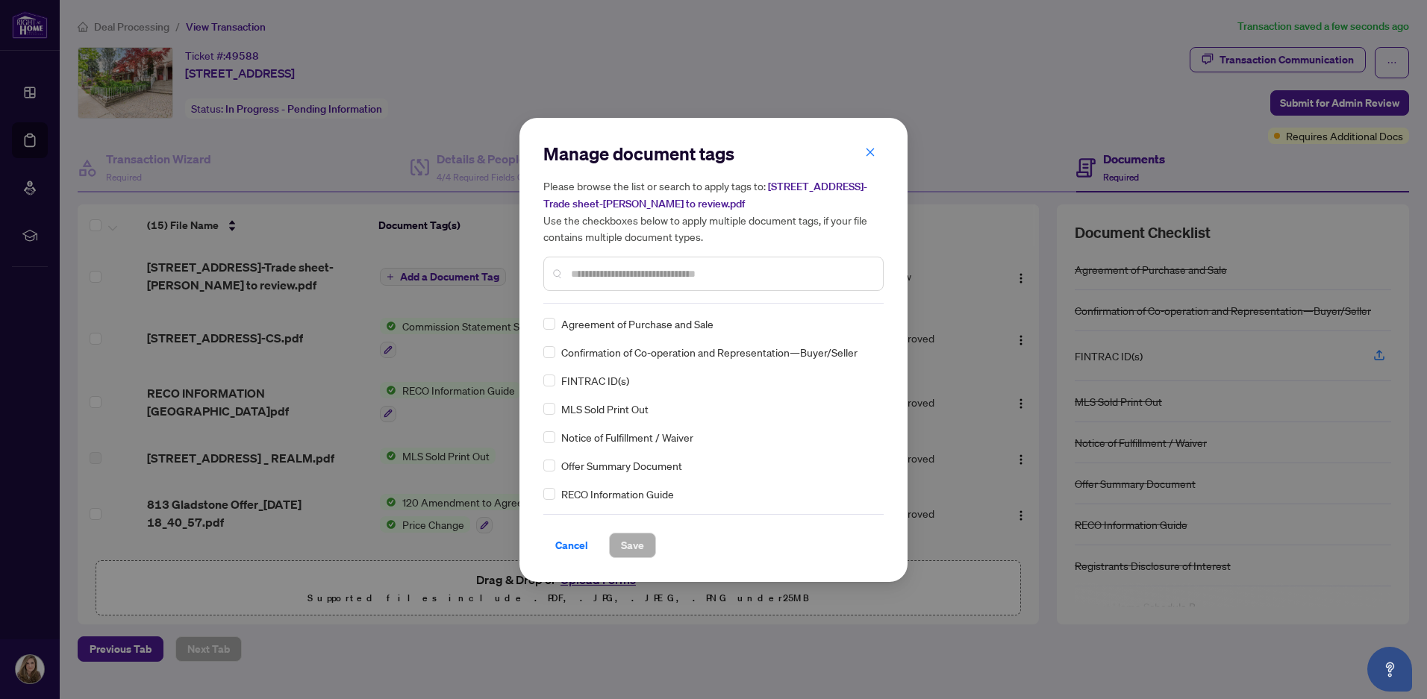
click at [596, 282] on div at bounding box center [713, 274] width 340 height 34
click at [599, 269] on input "text" at bounding box center [721, 274] width 300 height 16
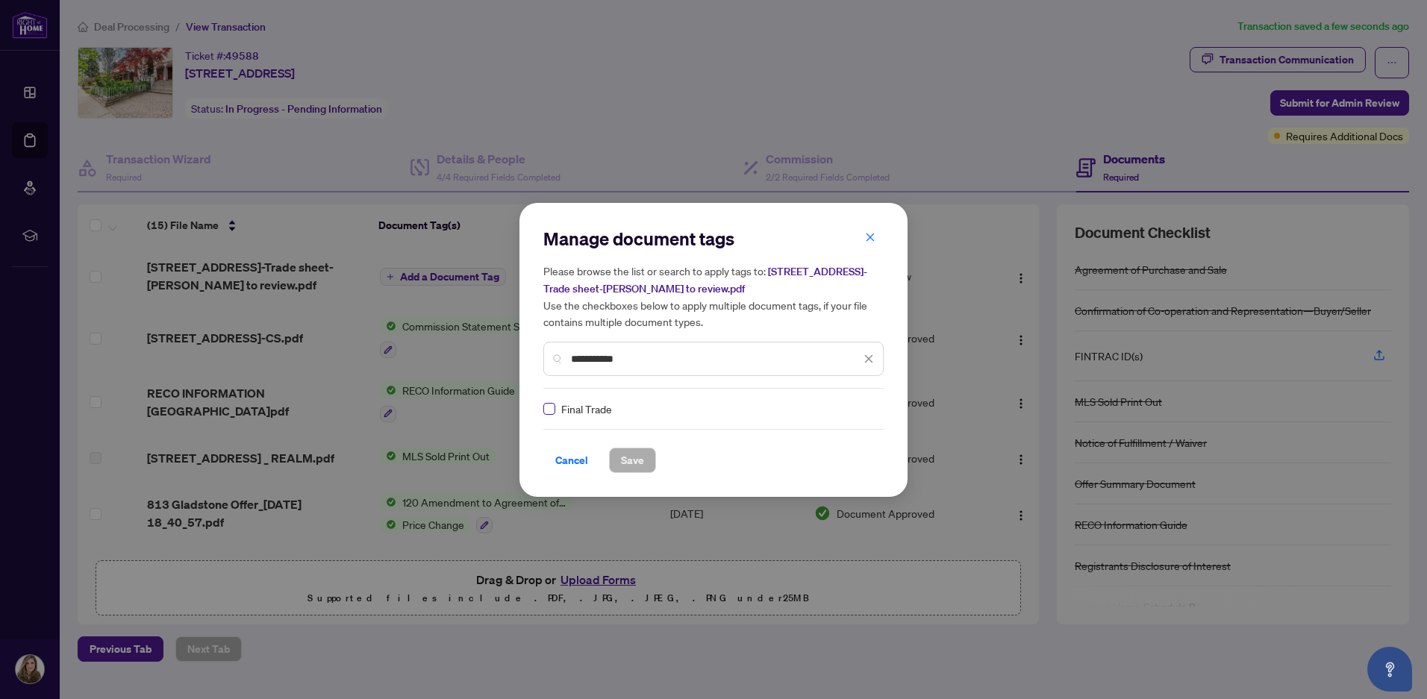
type input "**********"
click at [661, 475] on div "**********" at bounding box center [713, 350] width 388 height 294
click at [644, 459] on button "Save" at bounding box center [632, 460] width 47 height 25
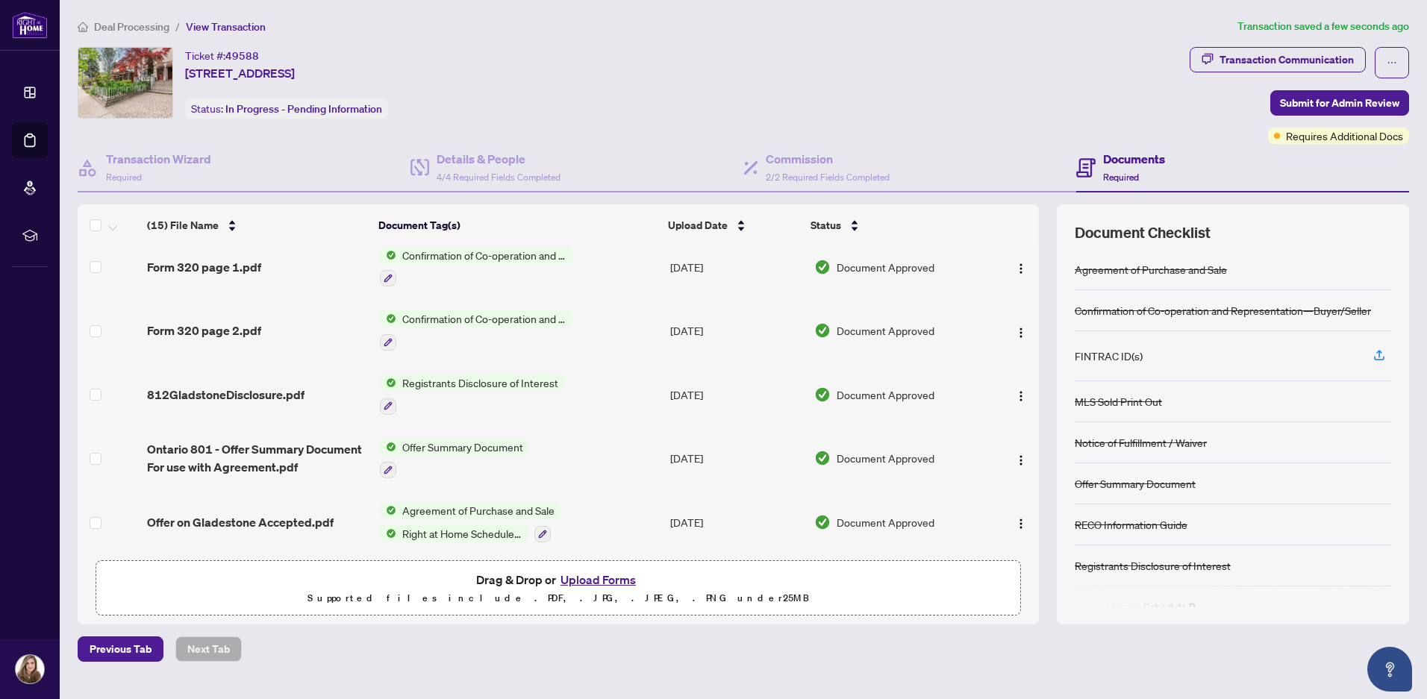
scroll to position [605, 0]
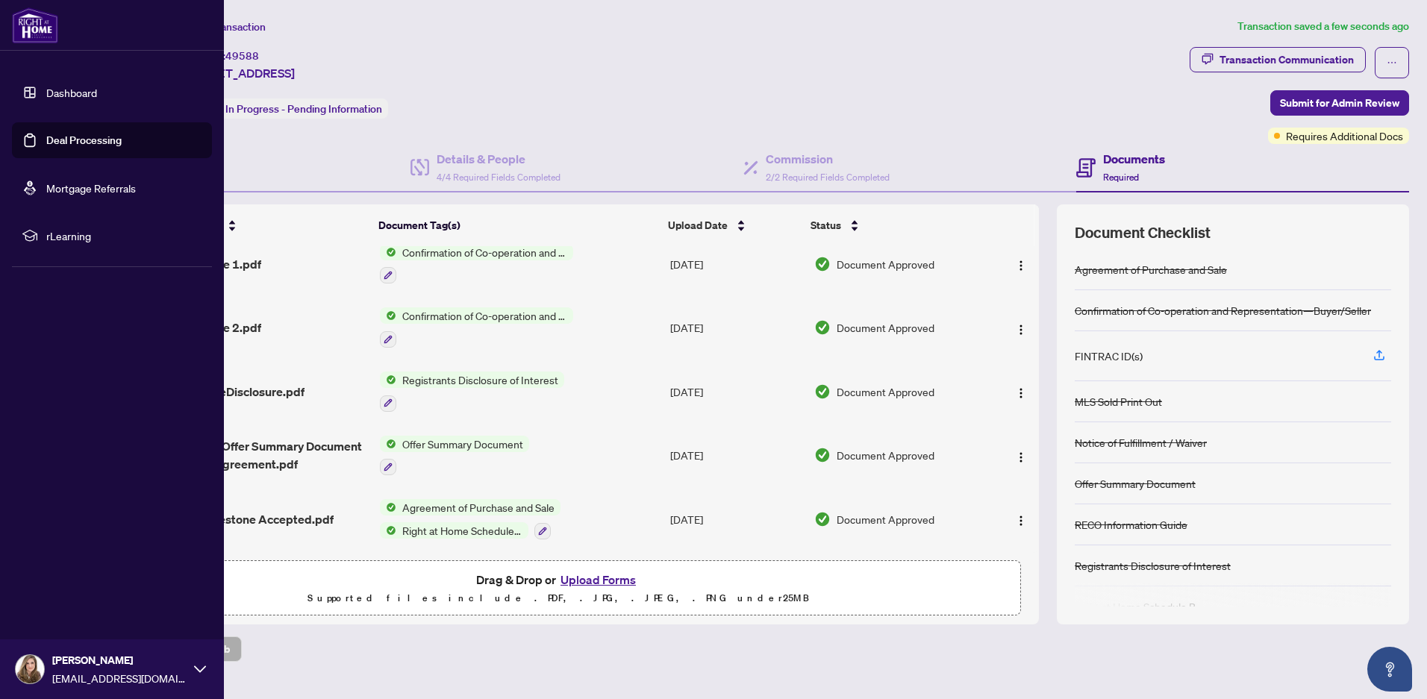
click at [59, 137] on link "Deal Processing" at bounding box center [83, 140] width 75 height 13
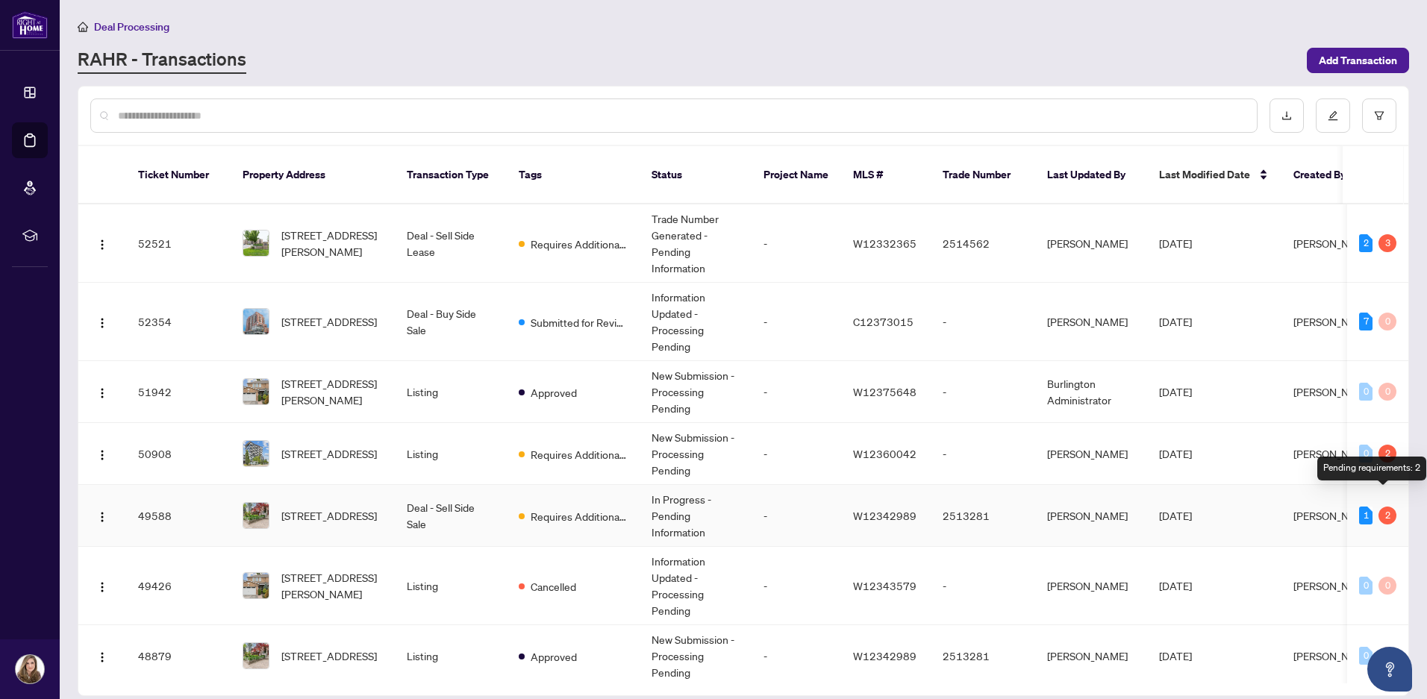
click at [1385, 507] on div "2" at bounding box center [1387, 516] width 18 height 18
click at [1379, 507] on div "2" at bounding box center [1387, 516] width 18 height 18
click at [1249, 499] on td "[DATE]" at bounding box center [1214, 516] width 134 height 62
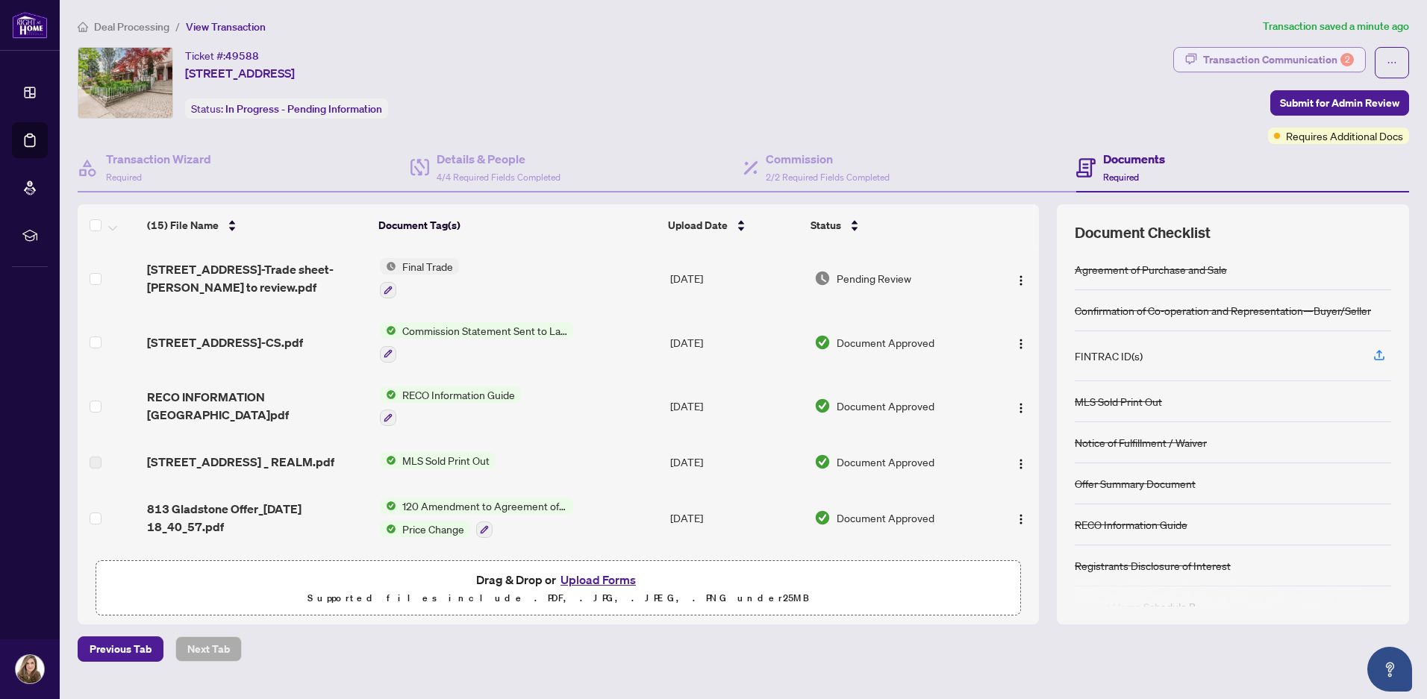
click at [1296, 60] on div "Transaction Communication 2" at bounding box center [1278, 60] width 151 height 24
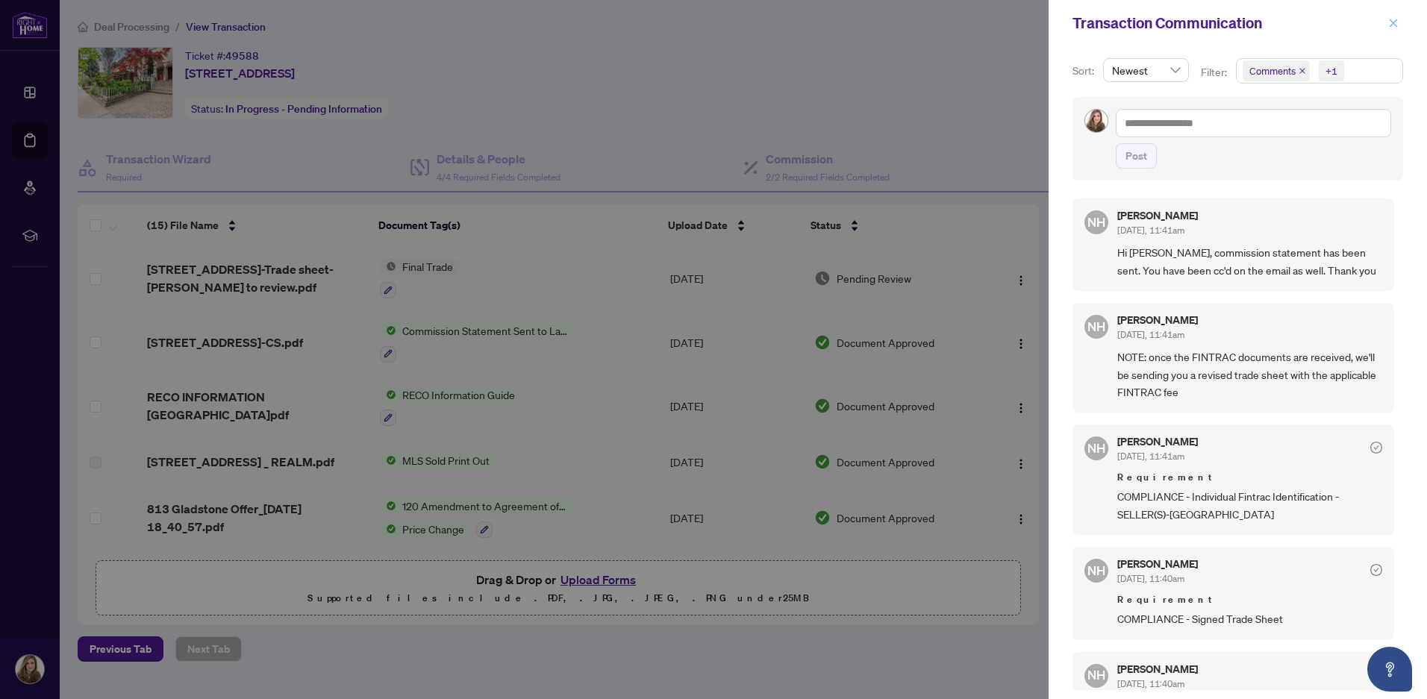
click at [1391, 19] on icon "close" at bounding box center [1393, 23] width 10 height 10
